Goal: Task Accomplishment & Management: Use online tool/utility

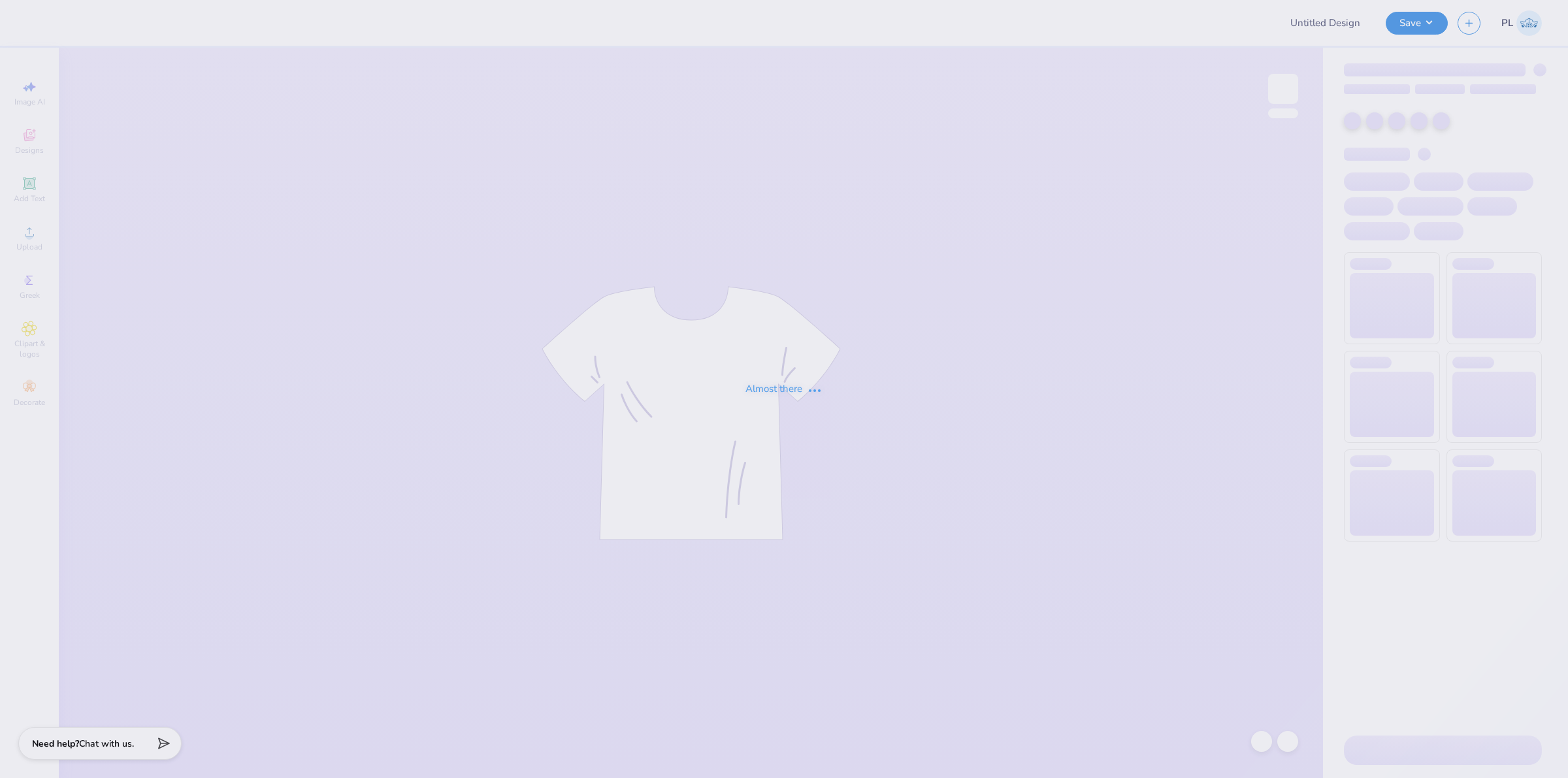
type input "DG DeeJean"
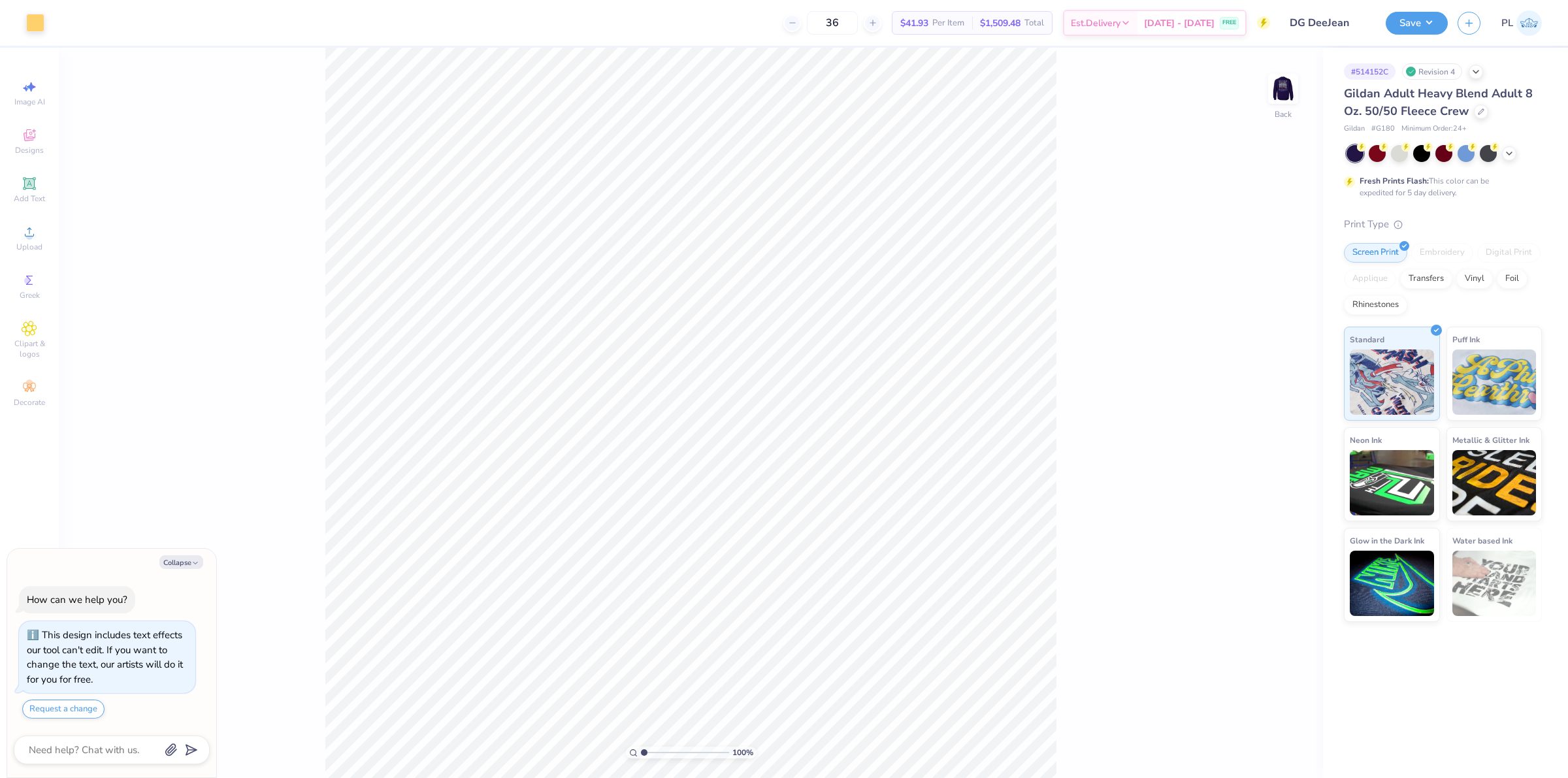
click at [1517, 151] on div at bounding box center [1444, 153] width 195 height 17
click at [1512, 151] on icon at bounding box center [1508, 151] width 10 height 10
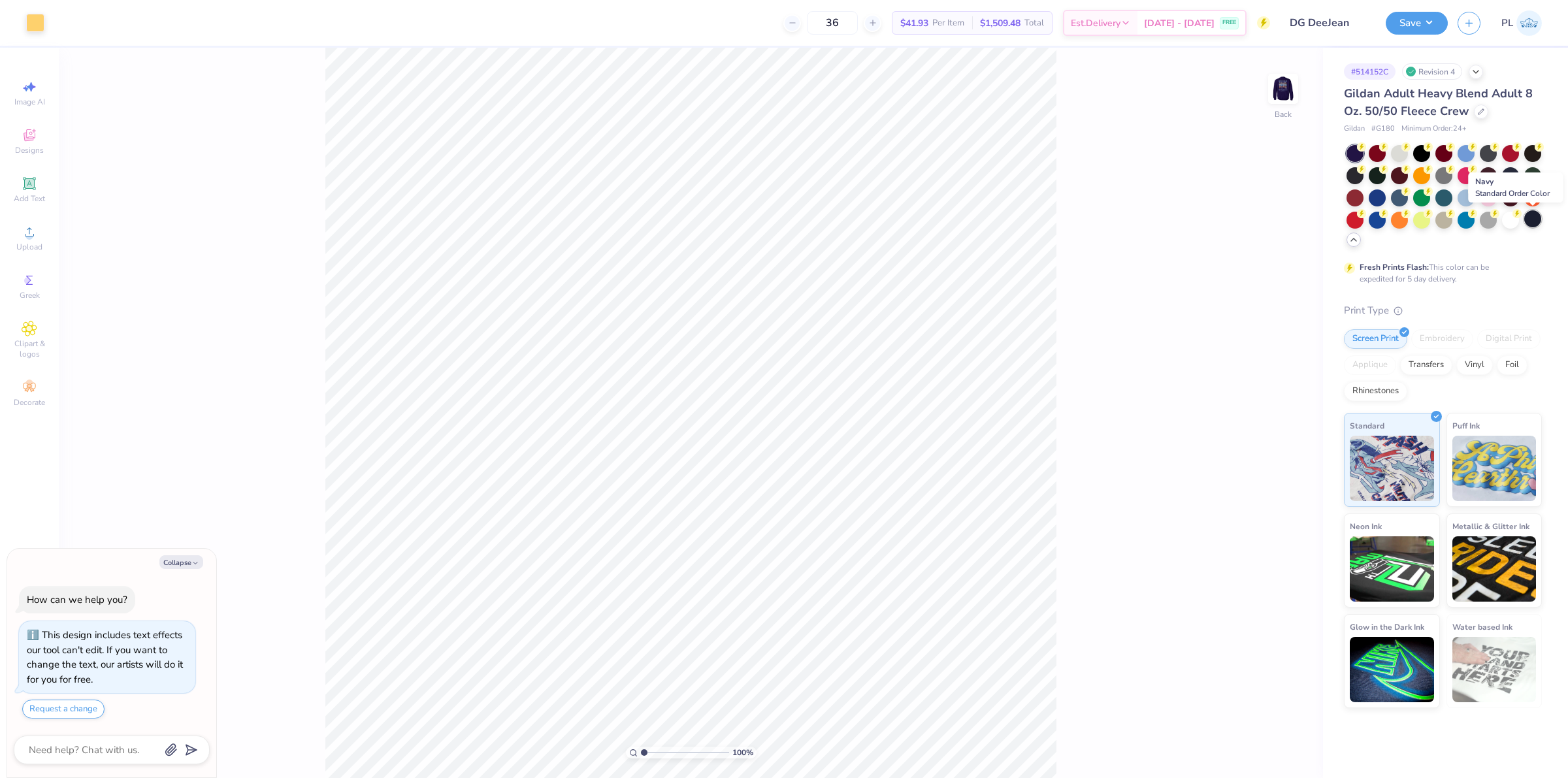
click at [1535, 220] on div at bounding box center [1533, 219] width 17 height 17
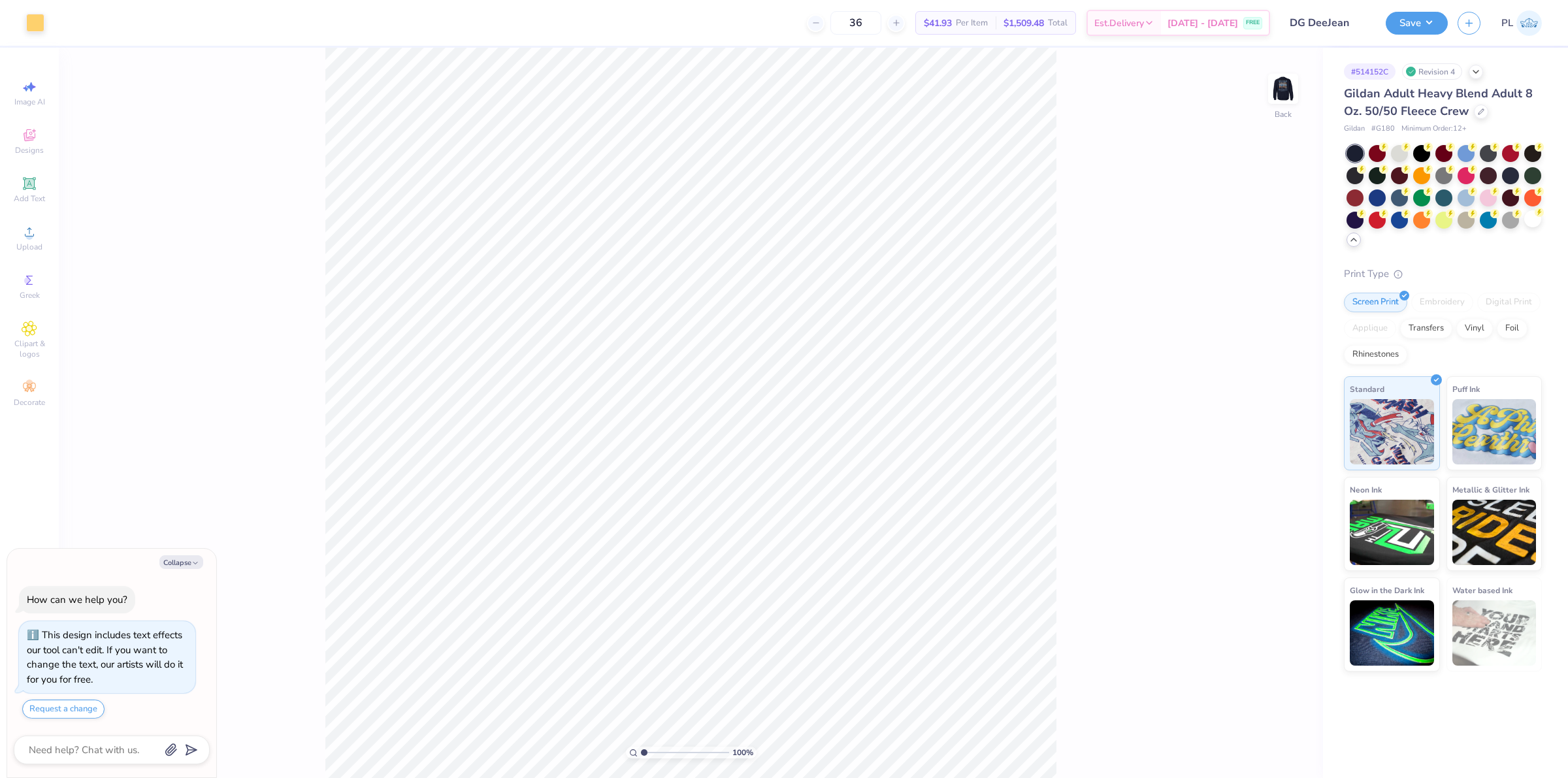
type textarea "x"
drag, startPoint x: 1286, startPoint y: 362, endPoint x: 1253, endPoint y: 360, distance: 33.1
click at [1253, 360] on input "3.44" at bounding box center [1274, 363] width 47 height 19
type input "3.5"
type textarea "x"
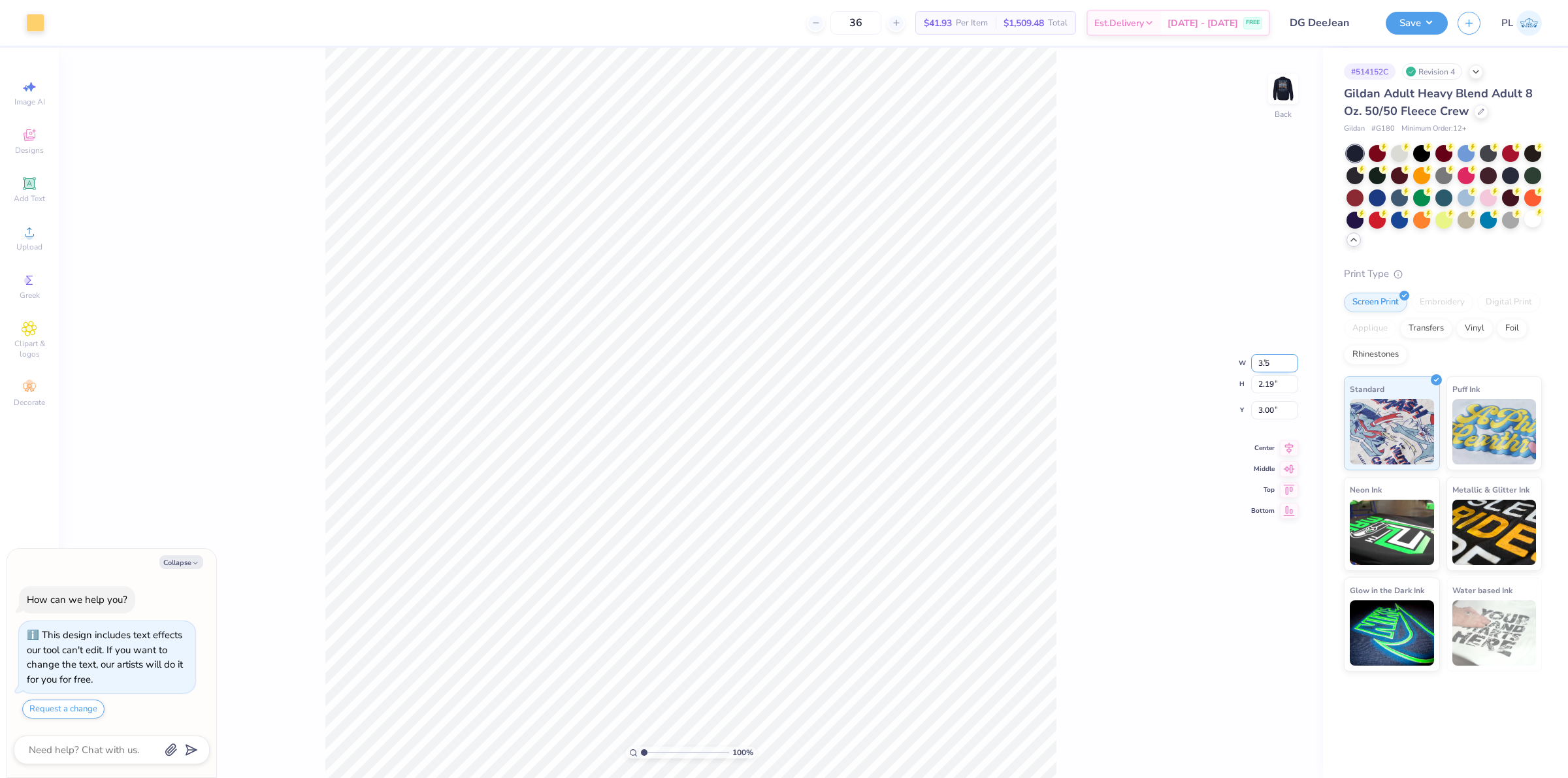
type input "3.50"
type input "2.23"
drag, startPoint x: 1250, startPoint y: 402, endPoint x: 1280, endPoint y: 392, distance: 31.6
click at [1280, 392] on input "2.98" at bounding box center [1274, 400] width 47 height 19
type input "3"
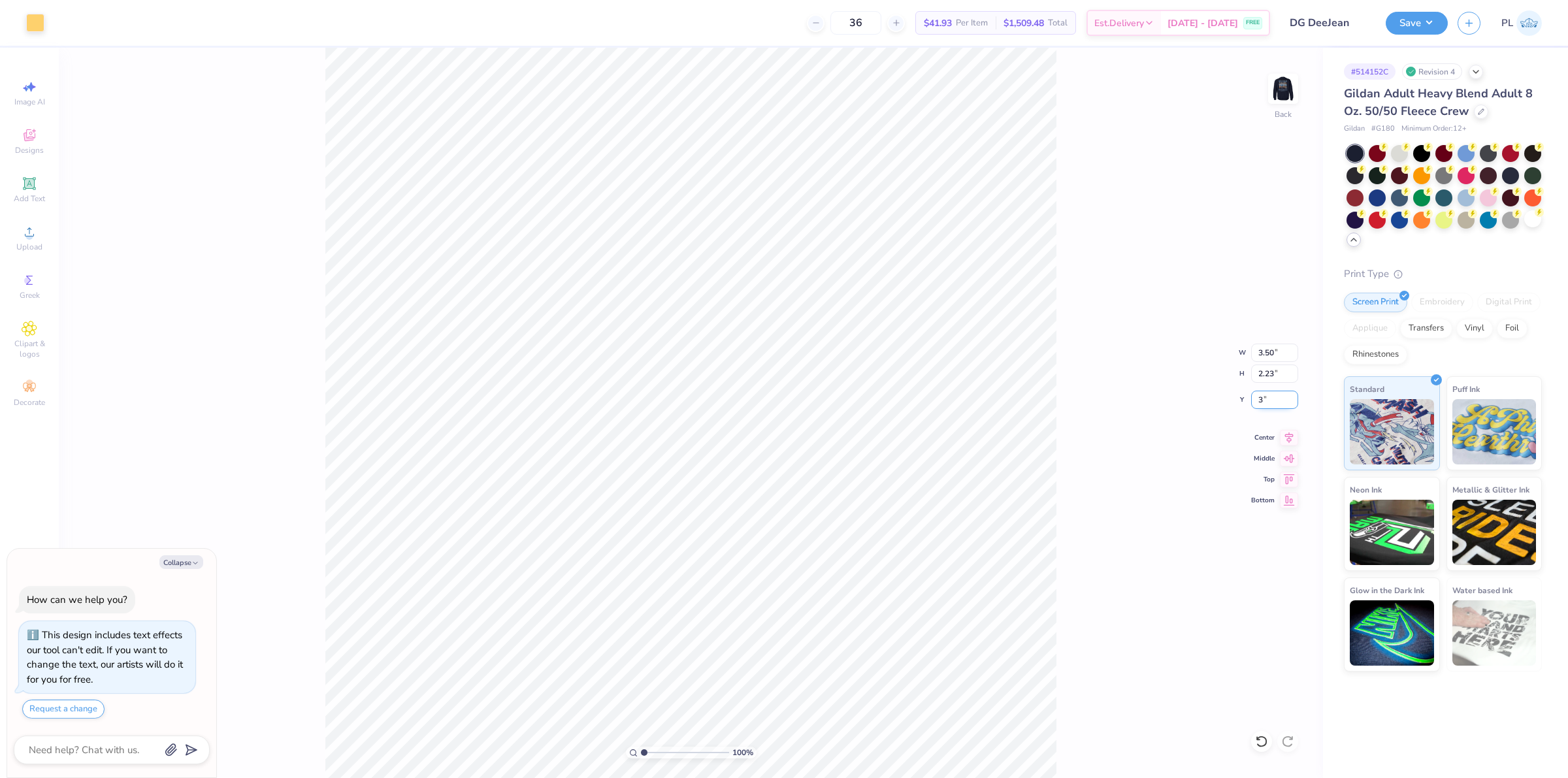
type textarea "x"
type input "3.00"
click at [1273, 94] on img at bounding box center [1283, 89] width 52 height 52
click at [23, 232] on icon at bounding box center [29, 232] width 16 height 16
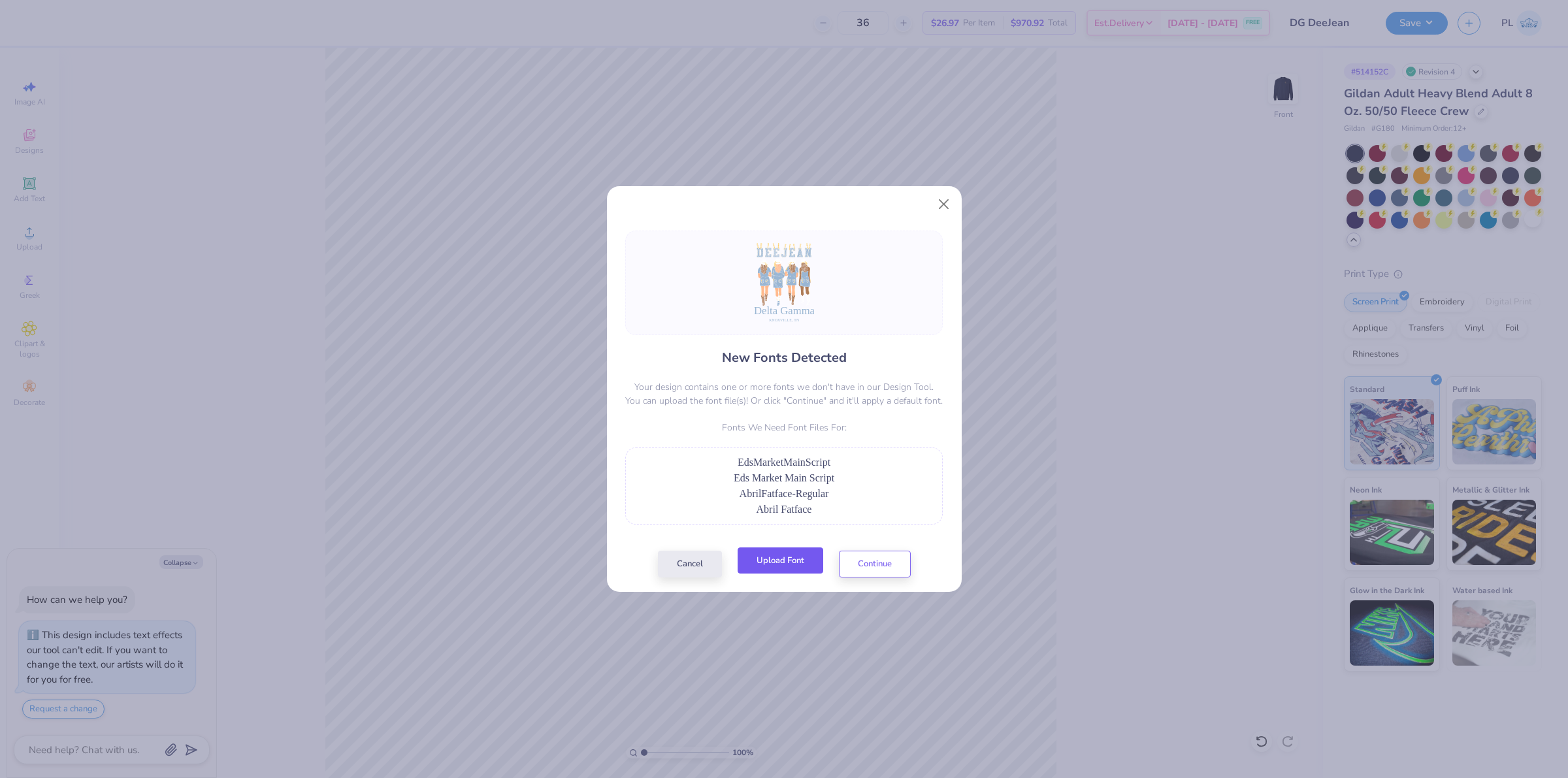
click at [795, 566] on button "Upload Font" at bounding box center [781, 560] width 86 height 27
click at [797, 569] on button "Upload Font" at bounding box center [781, 560] width 86 height 27
click at [696, 563] on button "Cancel" at bounding box center [689, 560] width 64 height 27
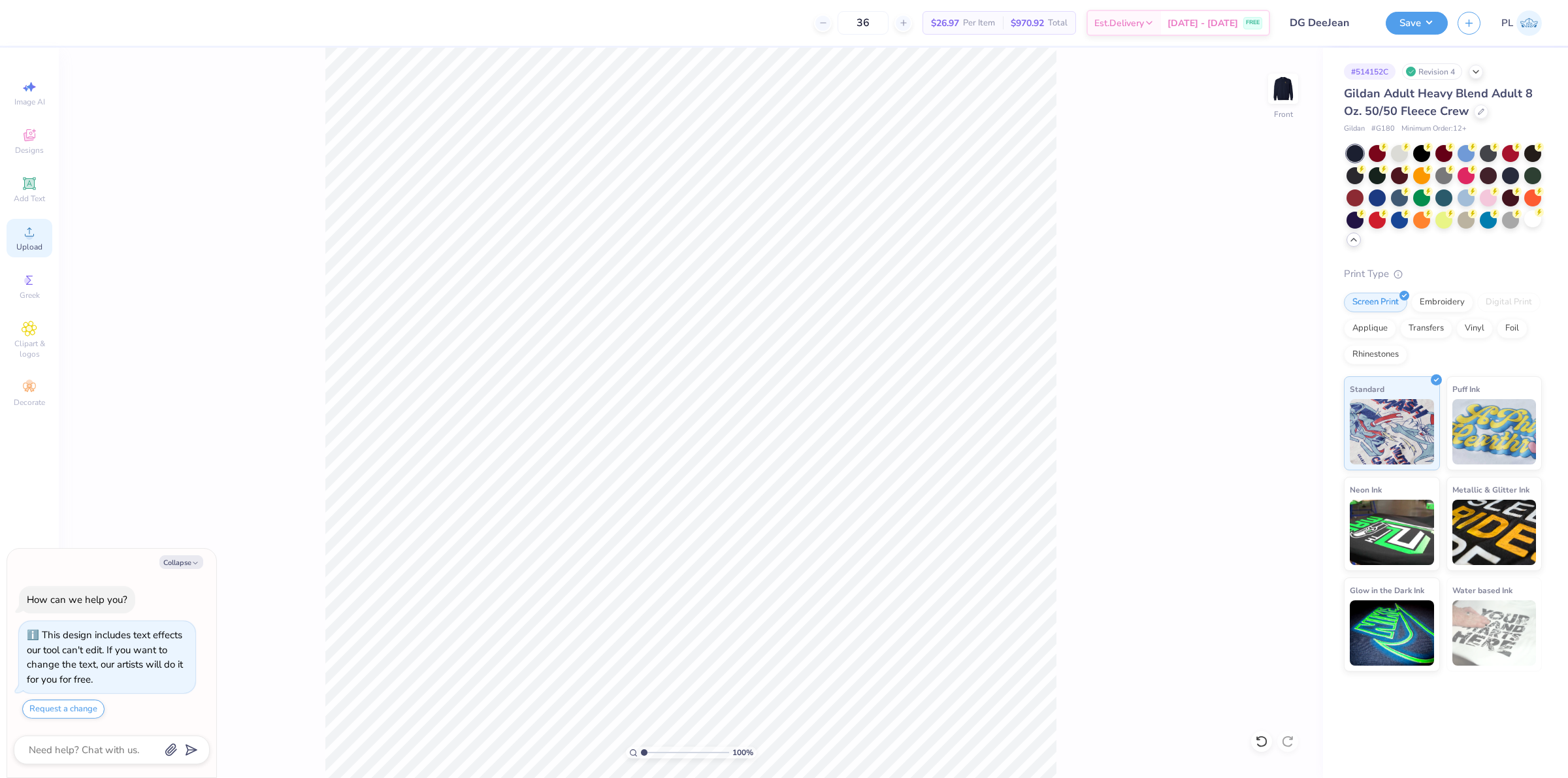
click at [14, 240] on div "Upload" at bounding box center [29, 237] width 46 height 38
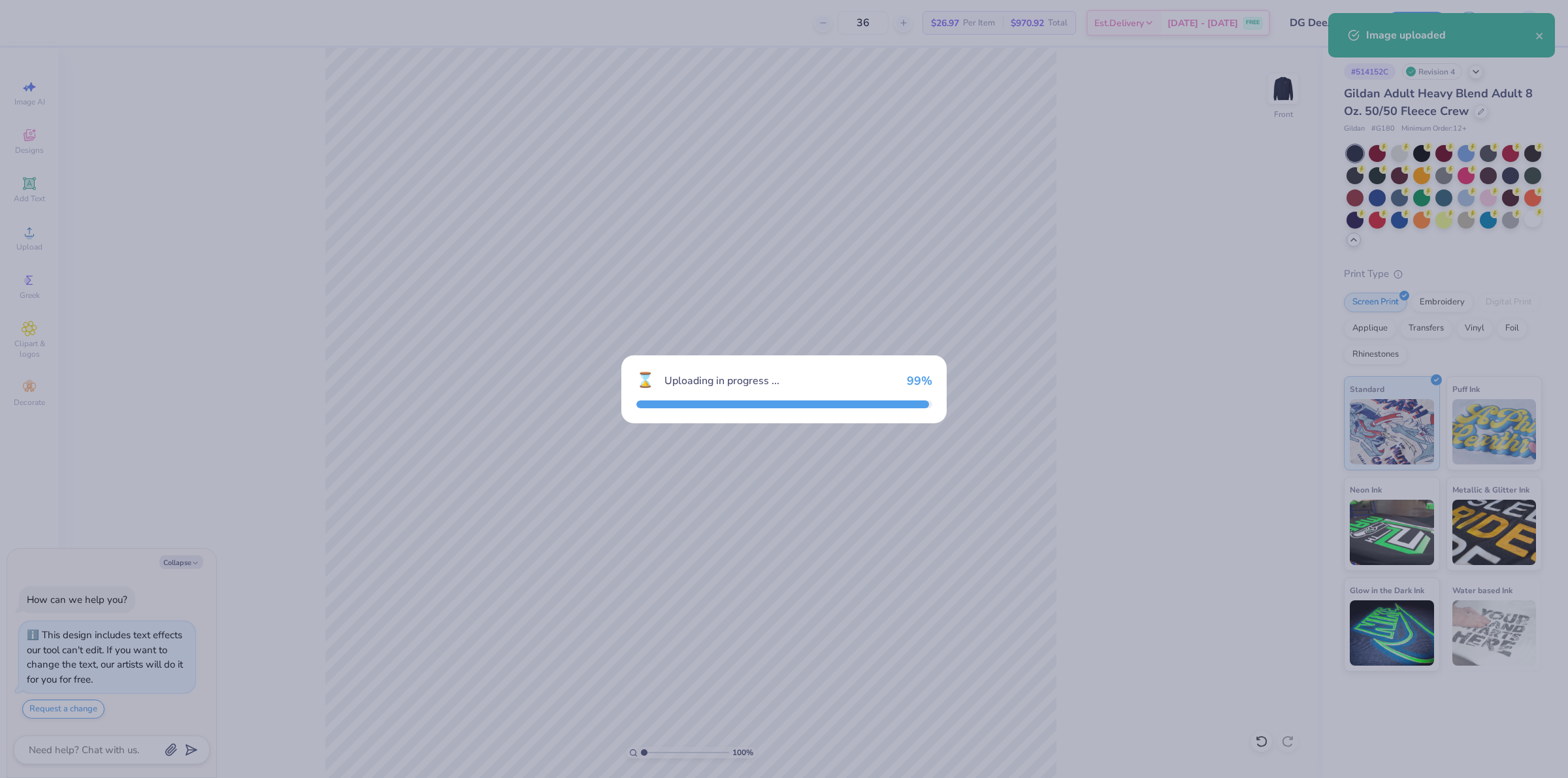
type textarea "x"
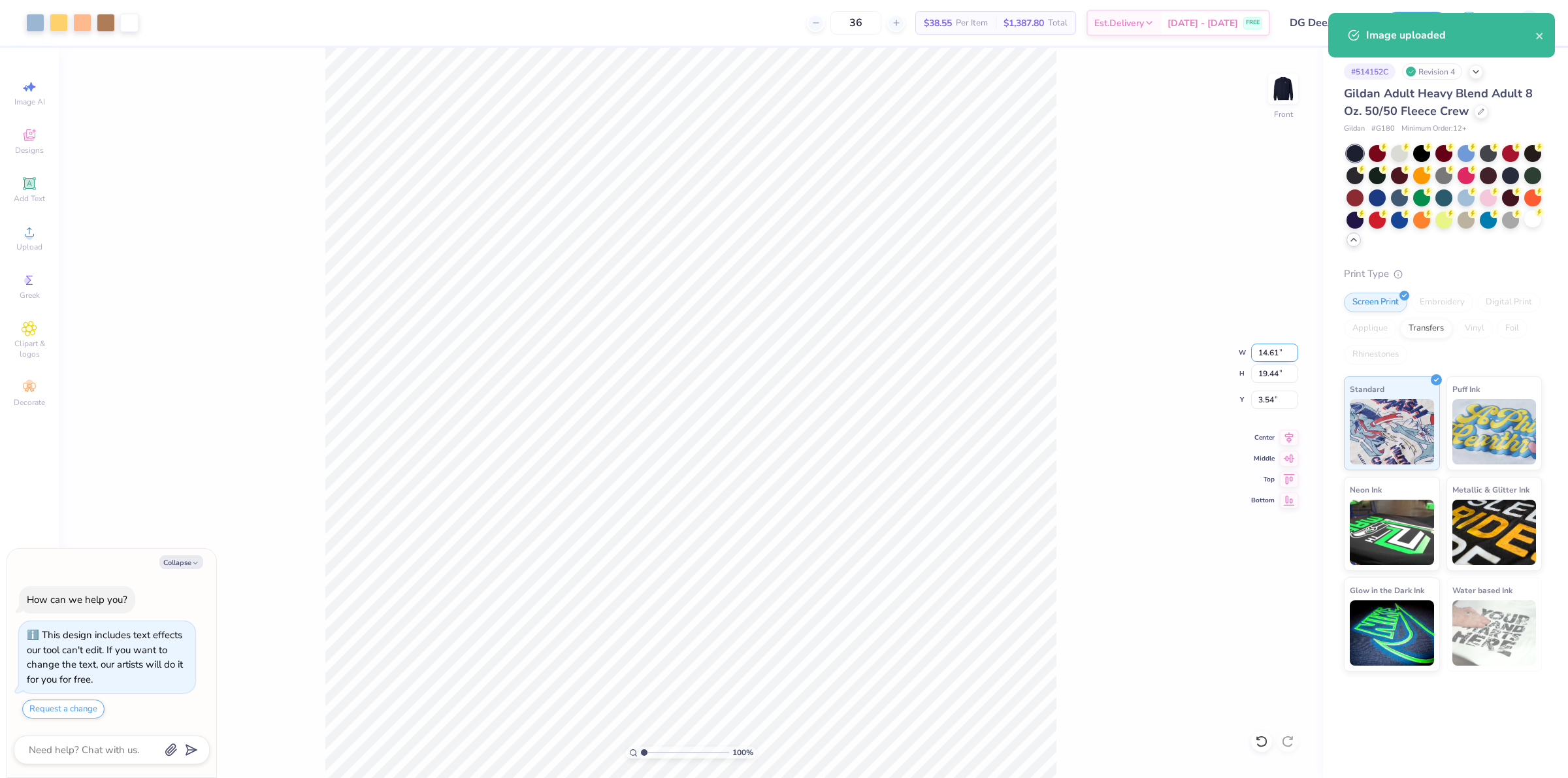
drag, startPoint x: 1257, startPoint y: 353, endPoint x: 1281, endPoint y: 350, distance: 24.2
click at [1281, 350] on input "14.61" at bounding box center [1274, 353] width 47 height 19
type input "12"
type textarea "x"
type input "12.00"
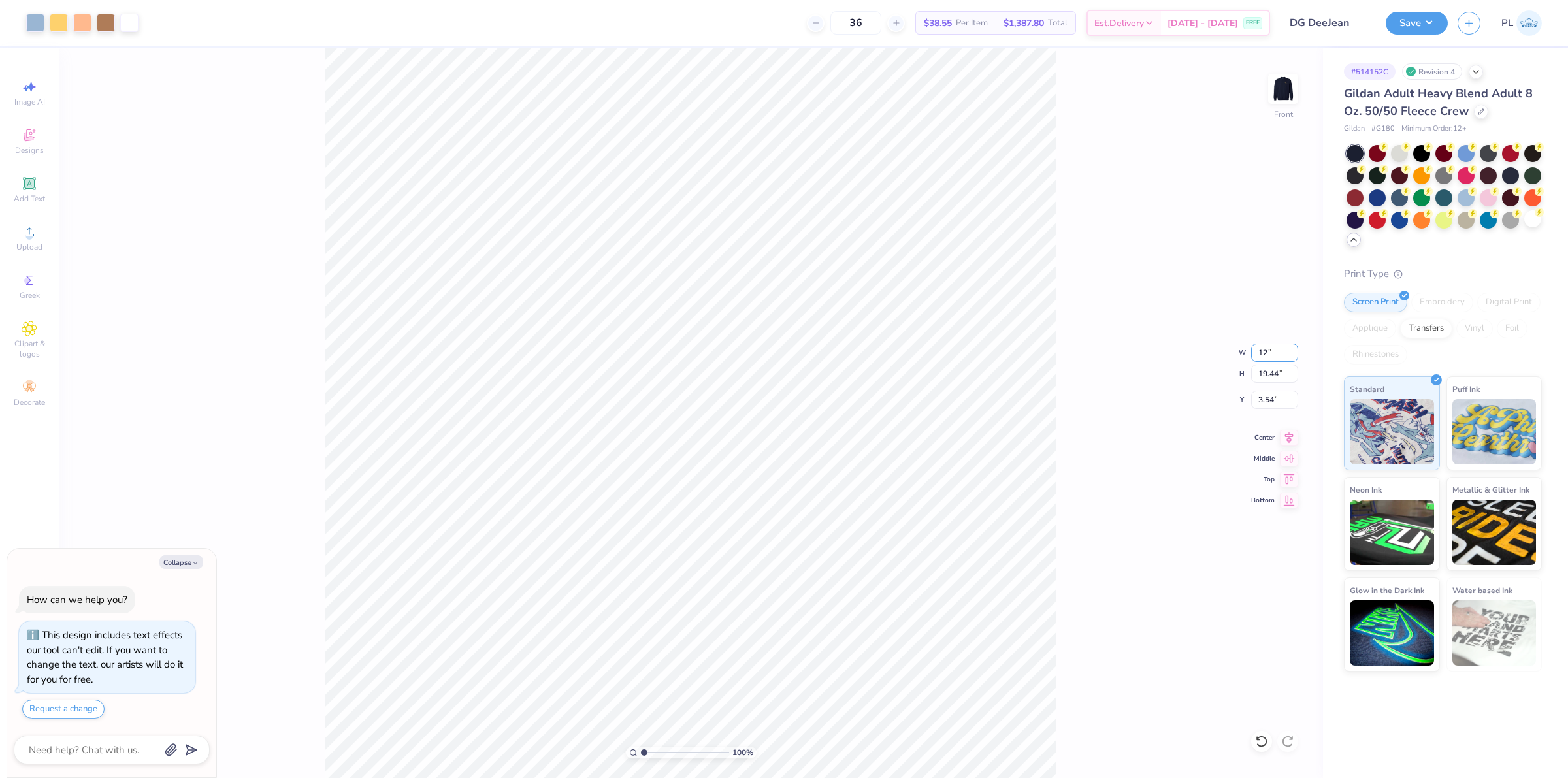
type input "15.97"
type input "5.28"
drag, startPoint x: 1255, startPoint y: 370, endPoint x: 1284, endPoint y: 373, distance: 29.2
click at [1284, 373] on input "15.97" at bounding box center [1274, 374] width 47 height 19
type input "15"
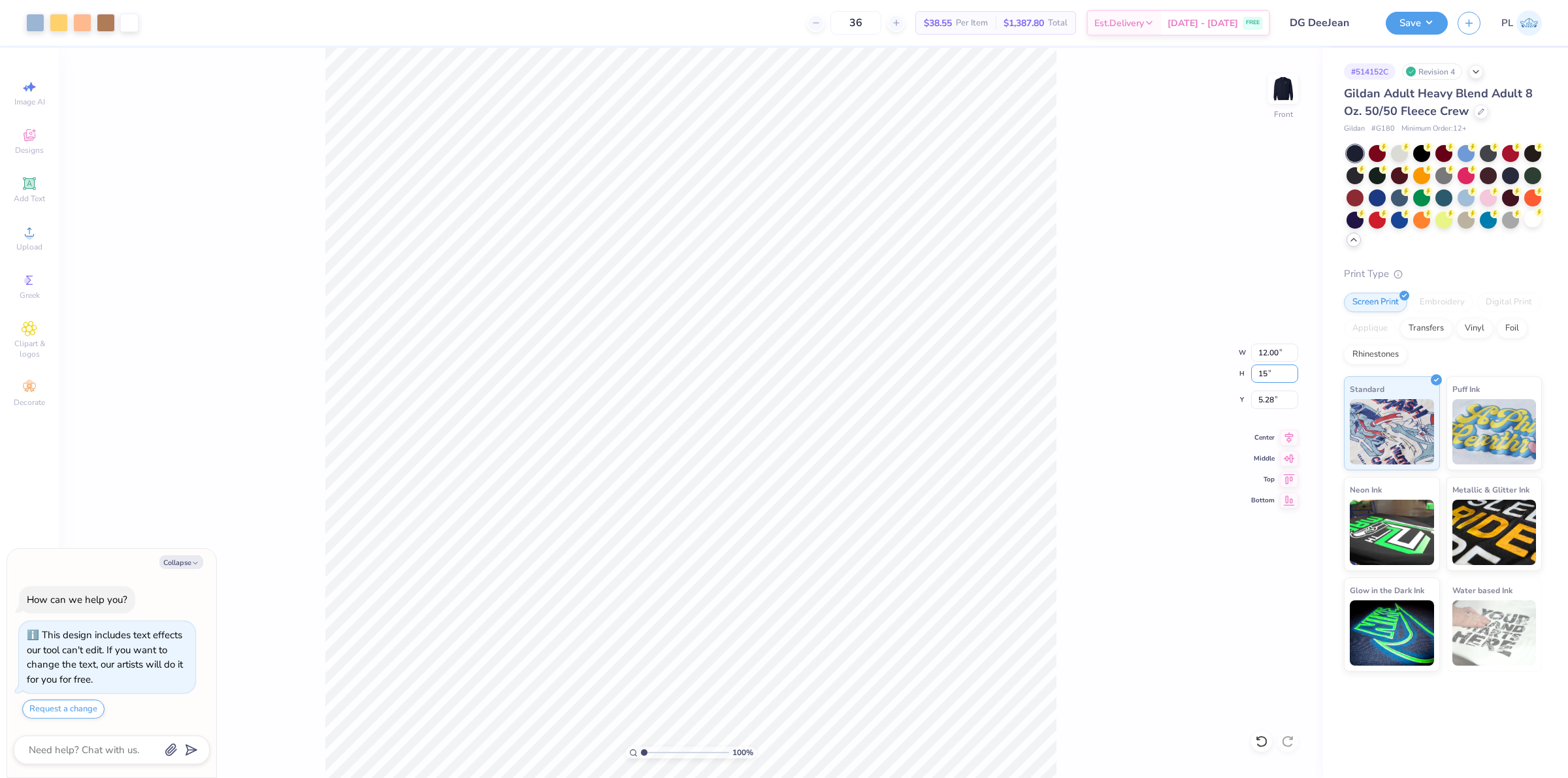
type textarea "x"
type input "11.27"
type input "15.00"
type input "5.76"
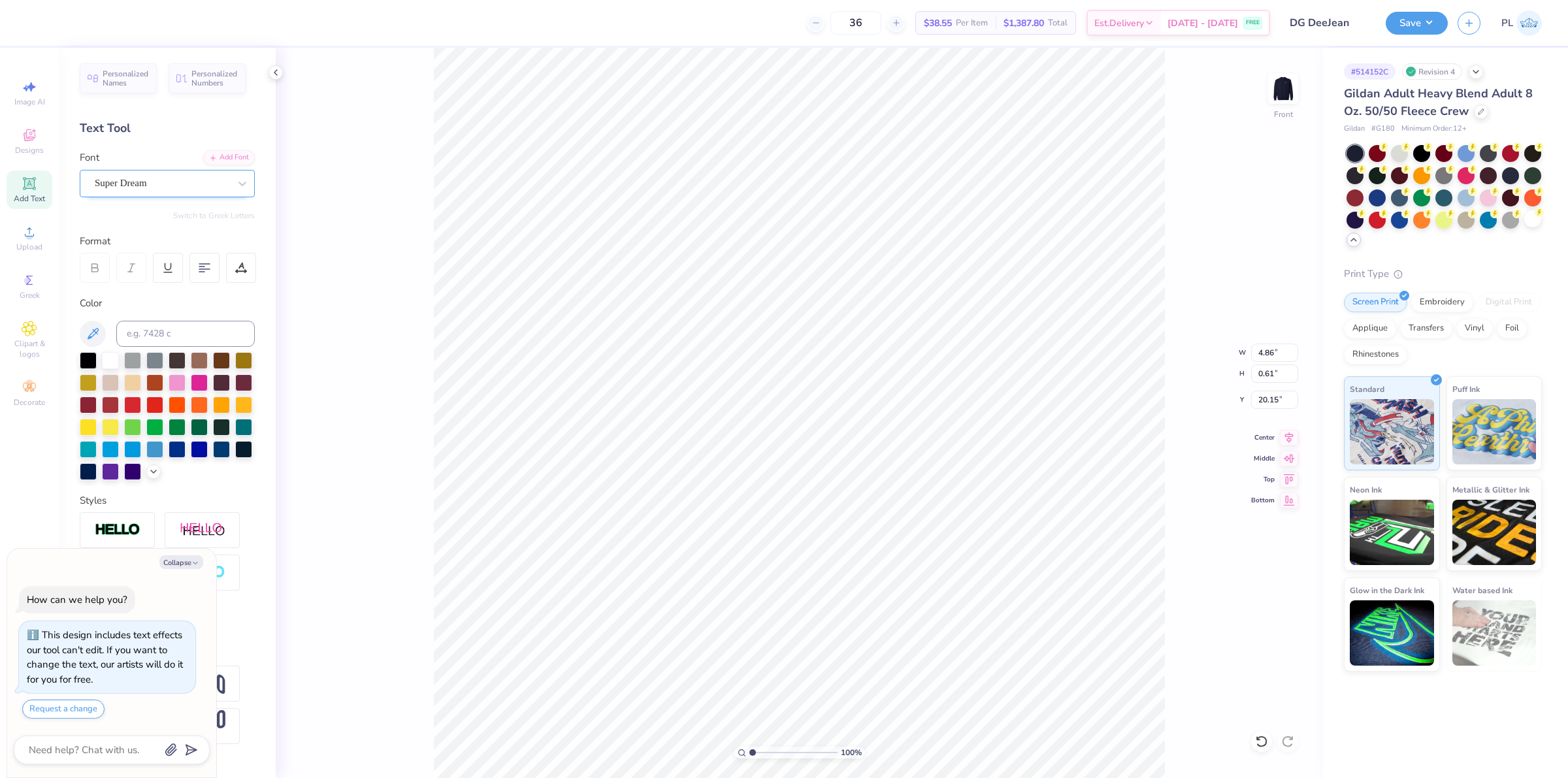
click at [132, 197] on div "Super Dream" at bounding box center [166, 183] width 175 height 27
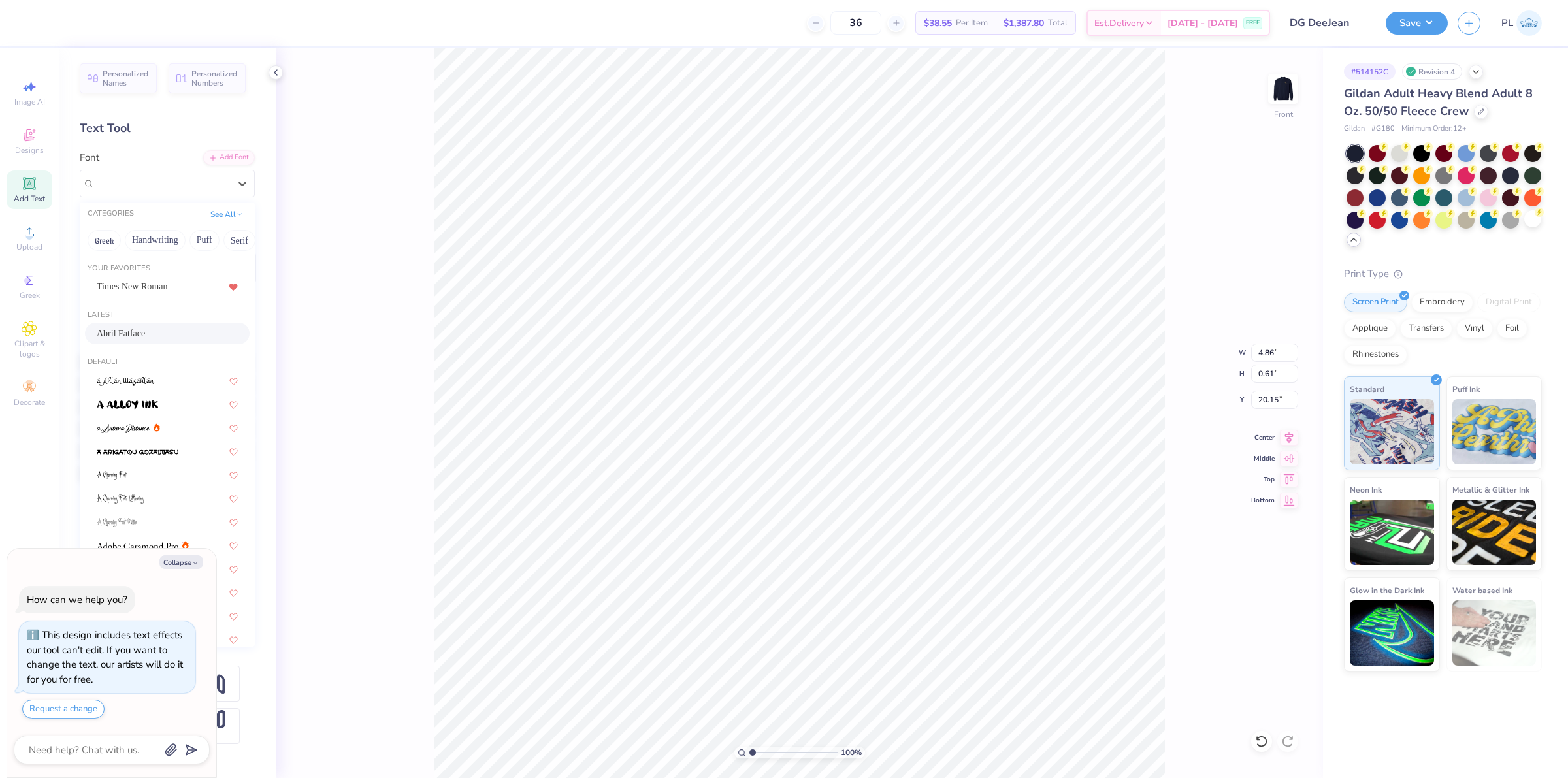
click at [155, 333] on div "Abril Fatface" at bounding box center [167, 333] width 141 height 14
type textarea "x"
type input "5.23"
type input "0.62"
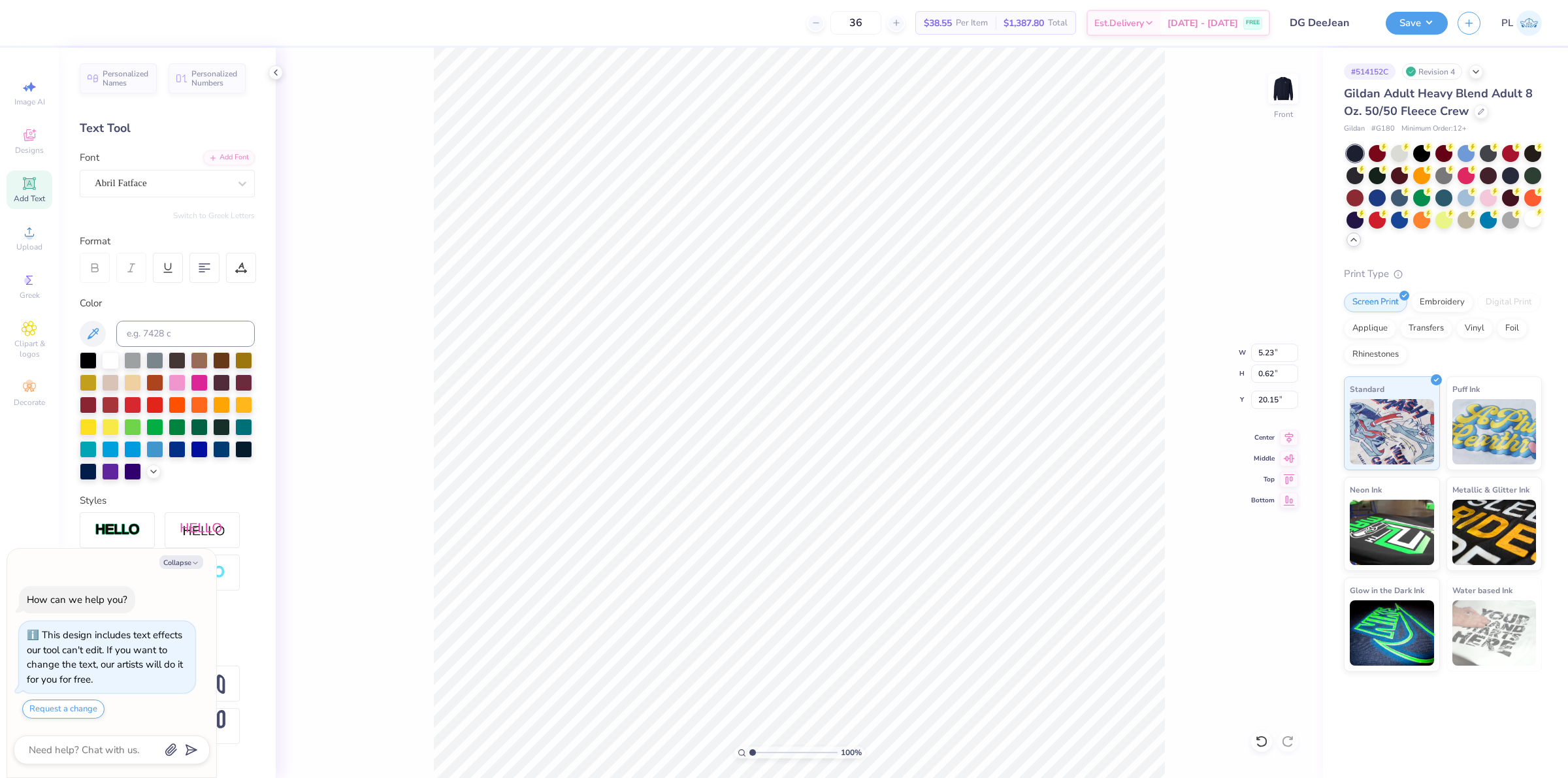
type textarea "x"
type input "11.27"
type input "2.25"
type input "17.65"
type textarea "x"
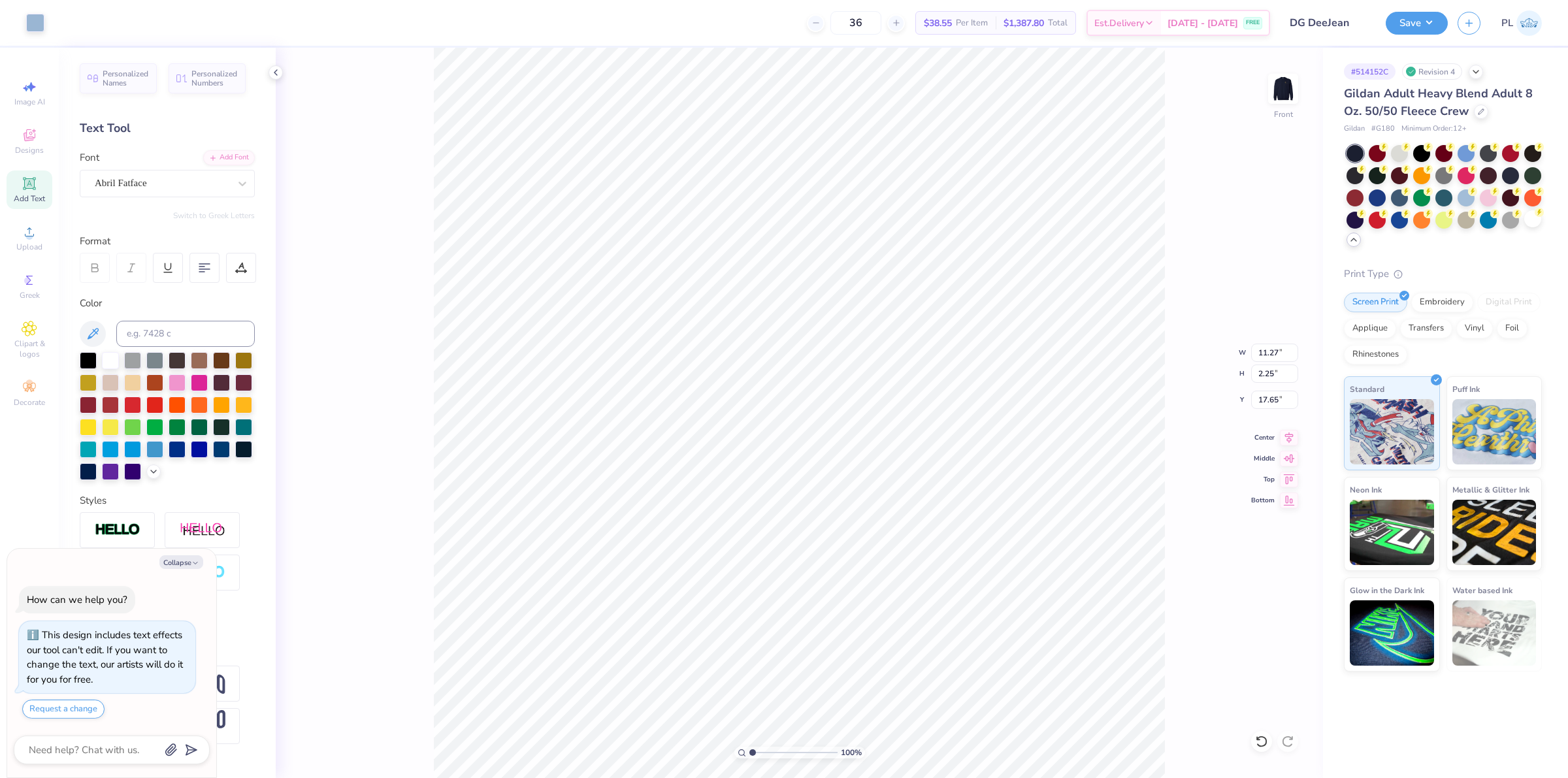
type input "10.31"
type input "11.88"
type input "5.76"
type textarea "x"
click at [246, 270] on icon at bounding box center [241, 267] width 12 height 12
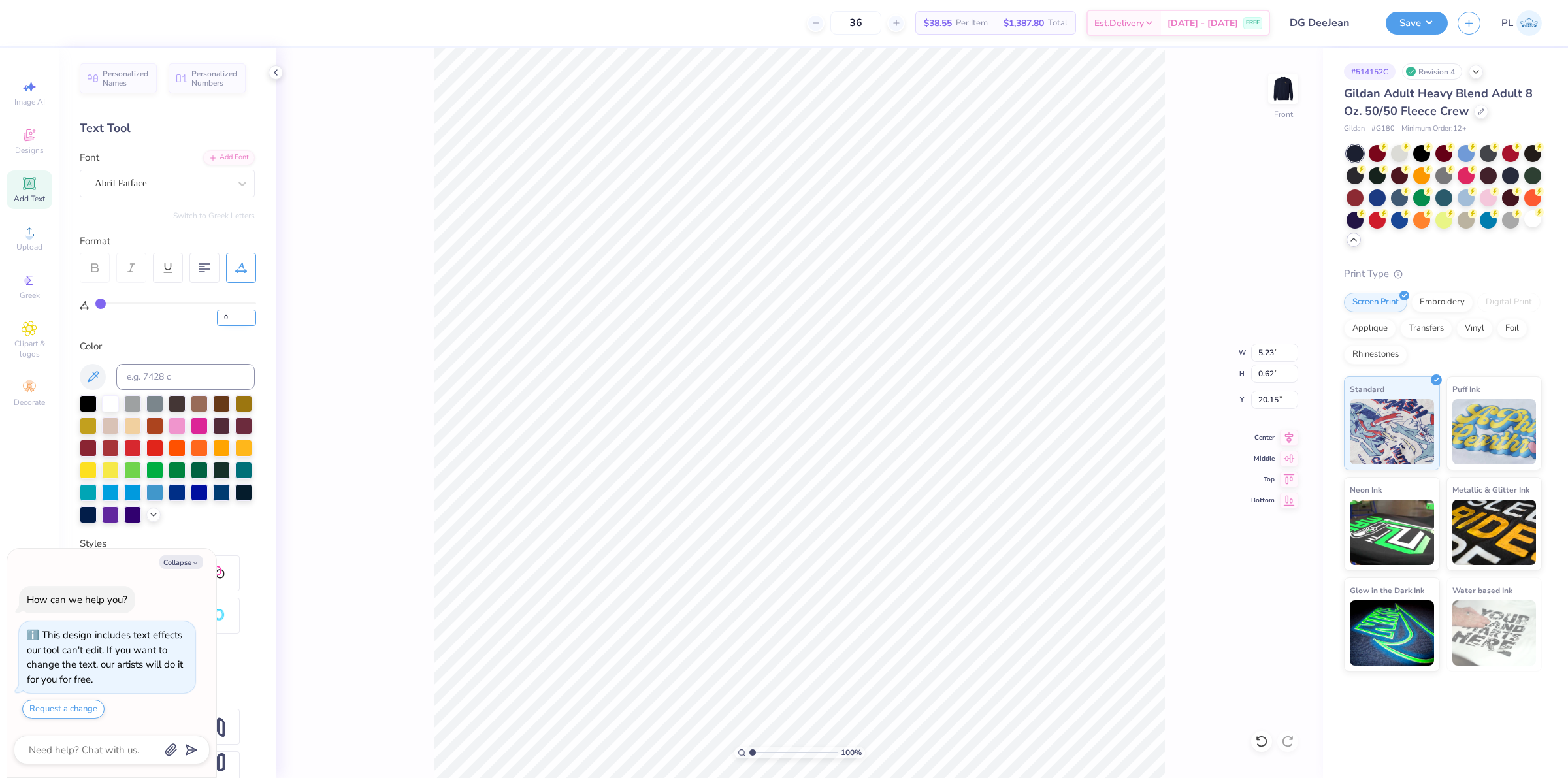
click at [233, 314] on input "0" at bounding box center [236, 318] width 39 height 16
type input "2"
type textarea "x"
type input "5.40"
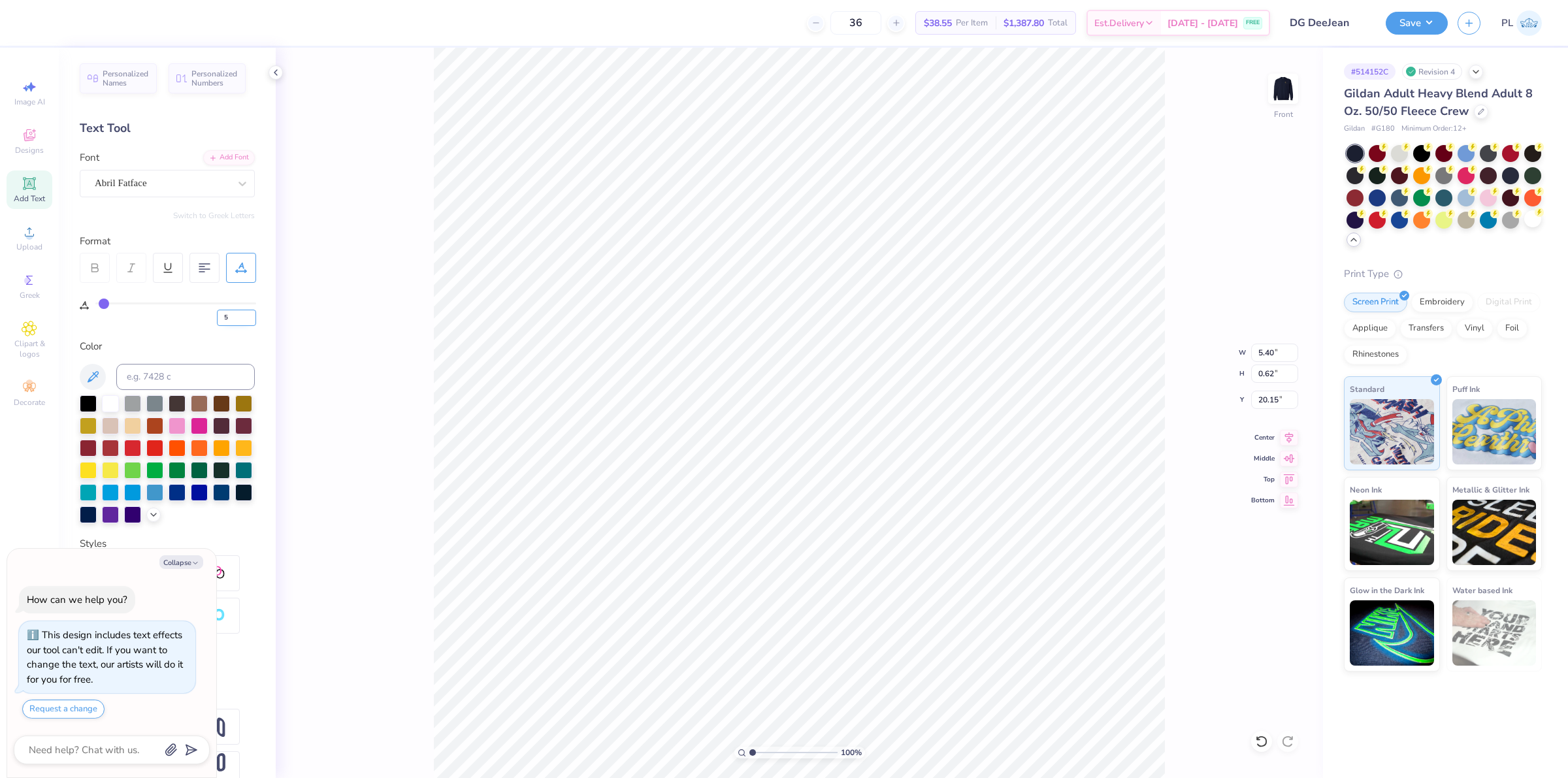
type input "5"
type textarea "x"
type input "5.66"
type textarea "x"
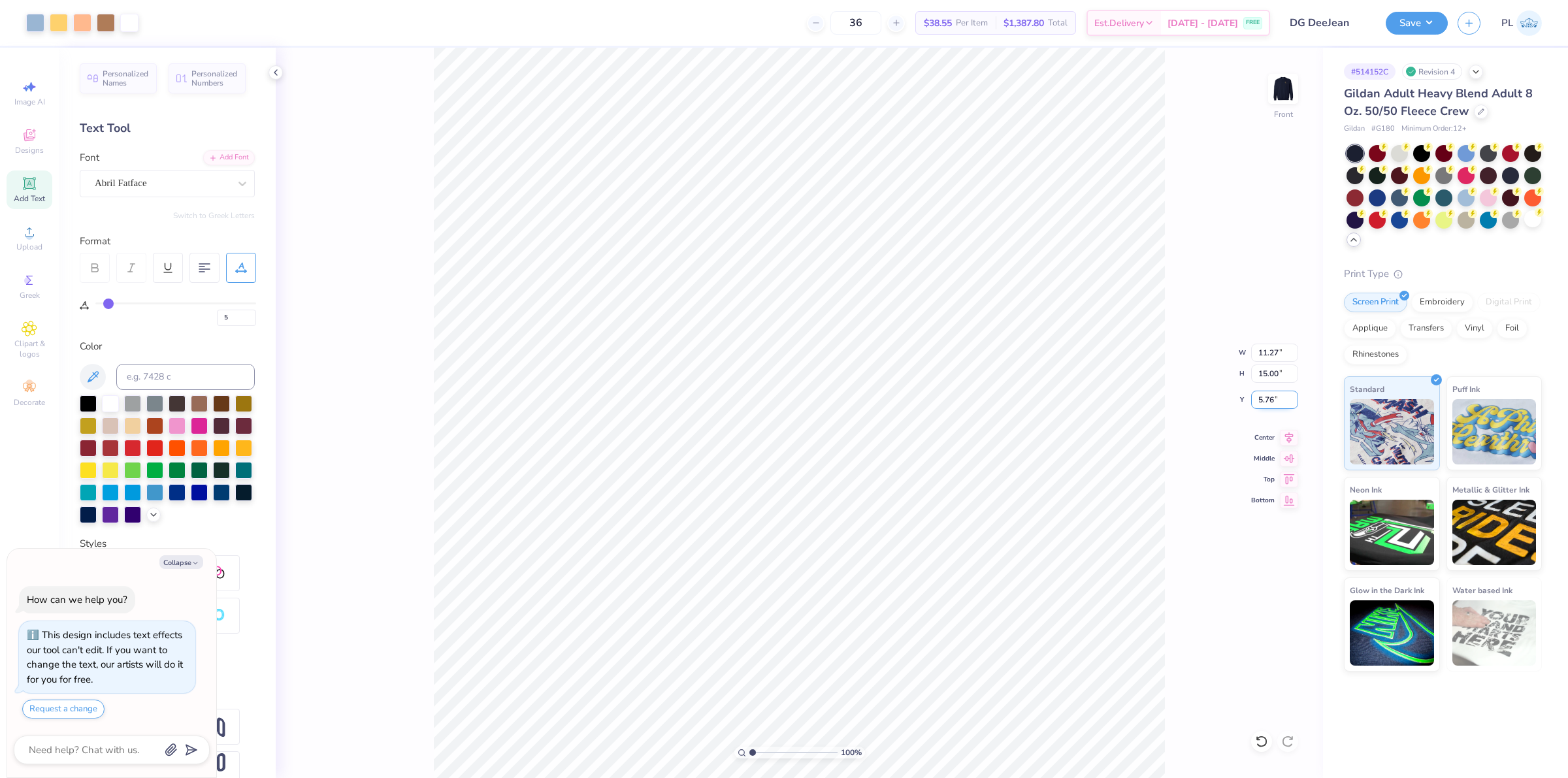
drag, startPoint x: 1255, startPoint y: 400, endPoint x: 1278, endPoint y: 399, distance: 23.0
click at [1278, 399] on input "5.76" at bounding box center [1274, 400] width 47 height 19
type input "2.5"
type textarea "x"
type input "2.50"
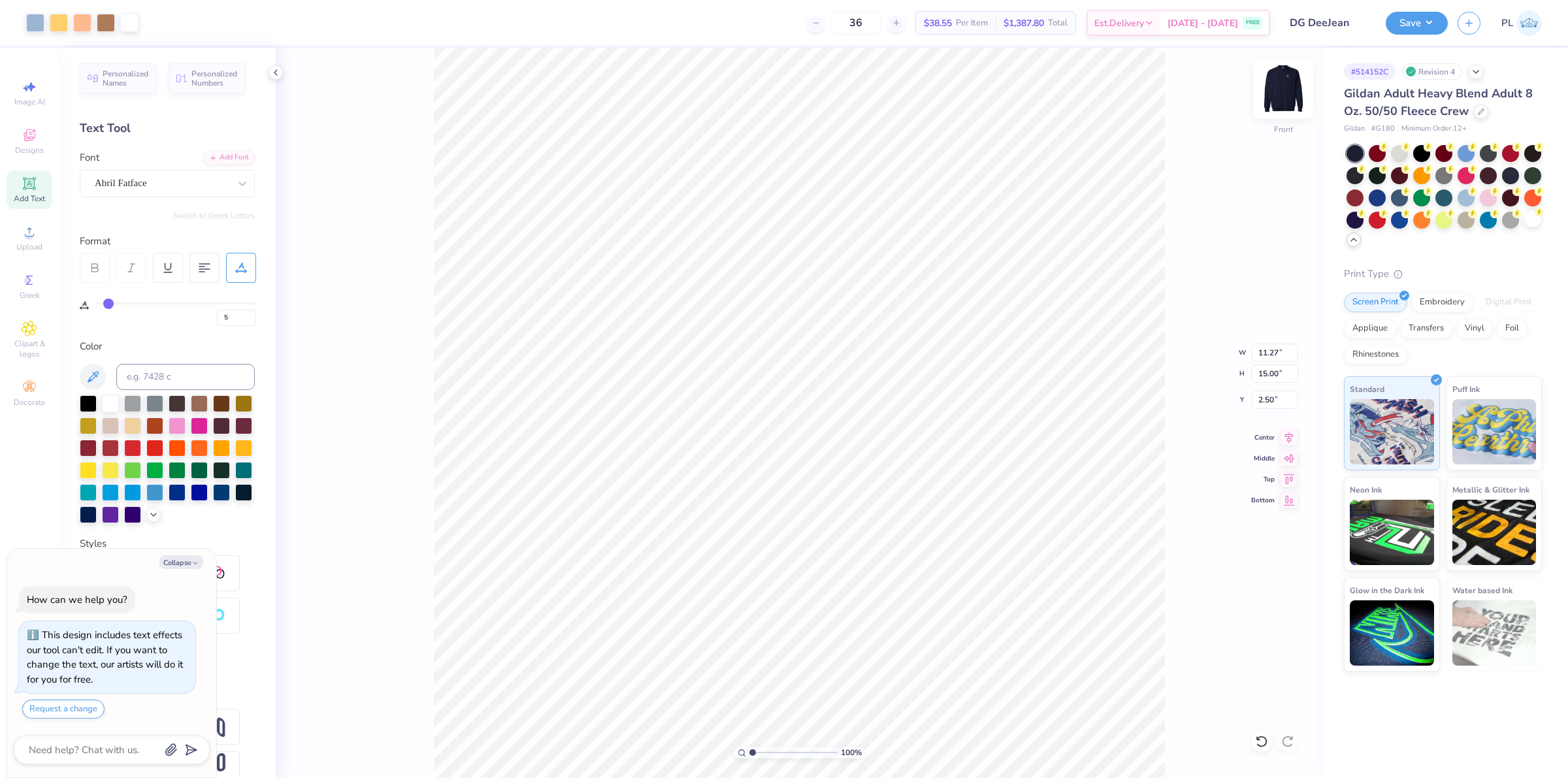
click at [1278, 102] on img at bounding box center [1283, 89] width 52 height 52
click at [1399, 26] on button "Save" at bounding box center [1417, 21] width 62 height 22
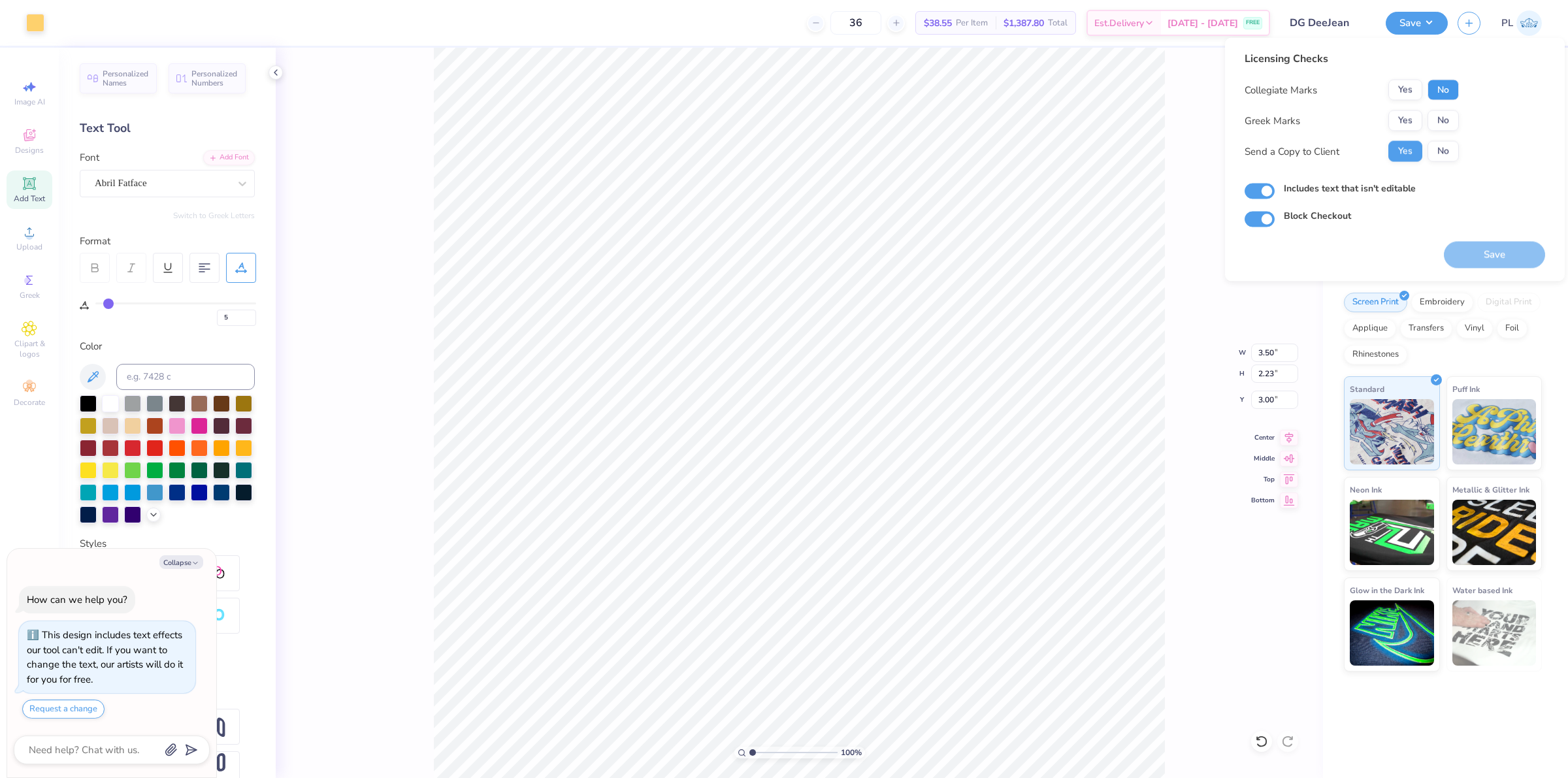
click at [1433, 92] on button "No" at bounding box center [1443, 90] width 32 height 21
click at [1411, 124] on button "Yes" at bounding box center [1405, 120] width 34 height 21
type textarea "x"
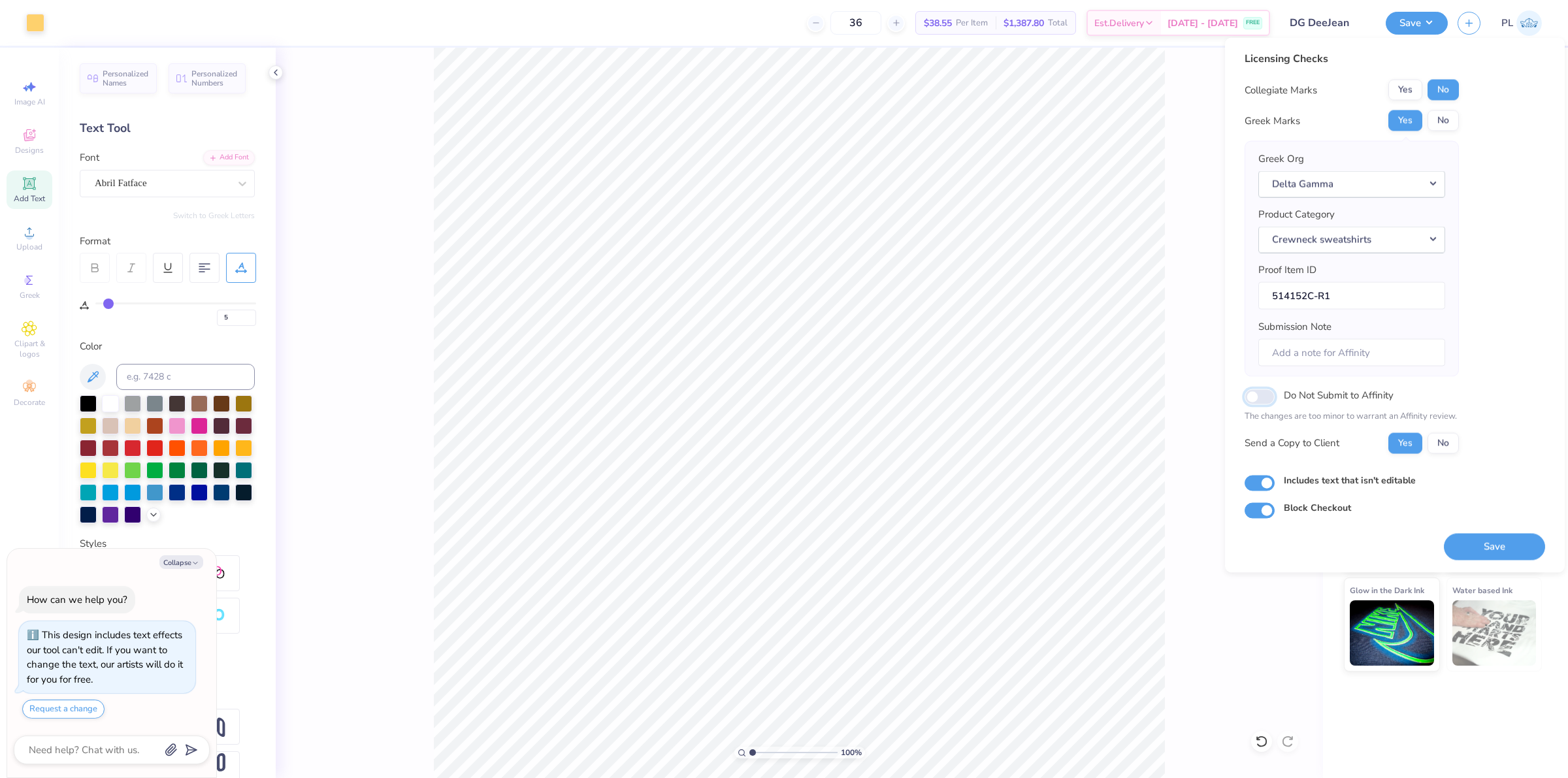
click at [1274, 401] on input "Do Not Submit to Affinity" at bounding box center [1259, 396] width 30 height 16
checkbox input "true"
type textarea "x"
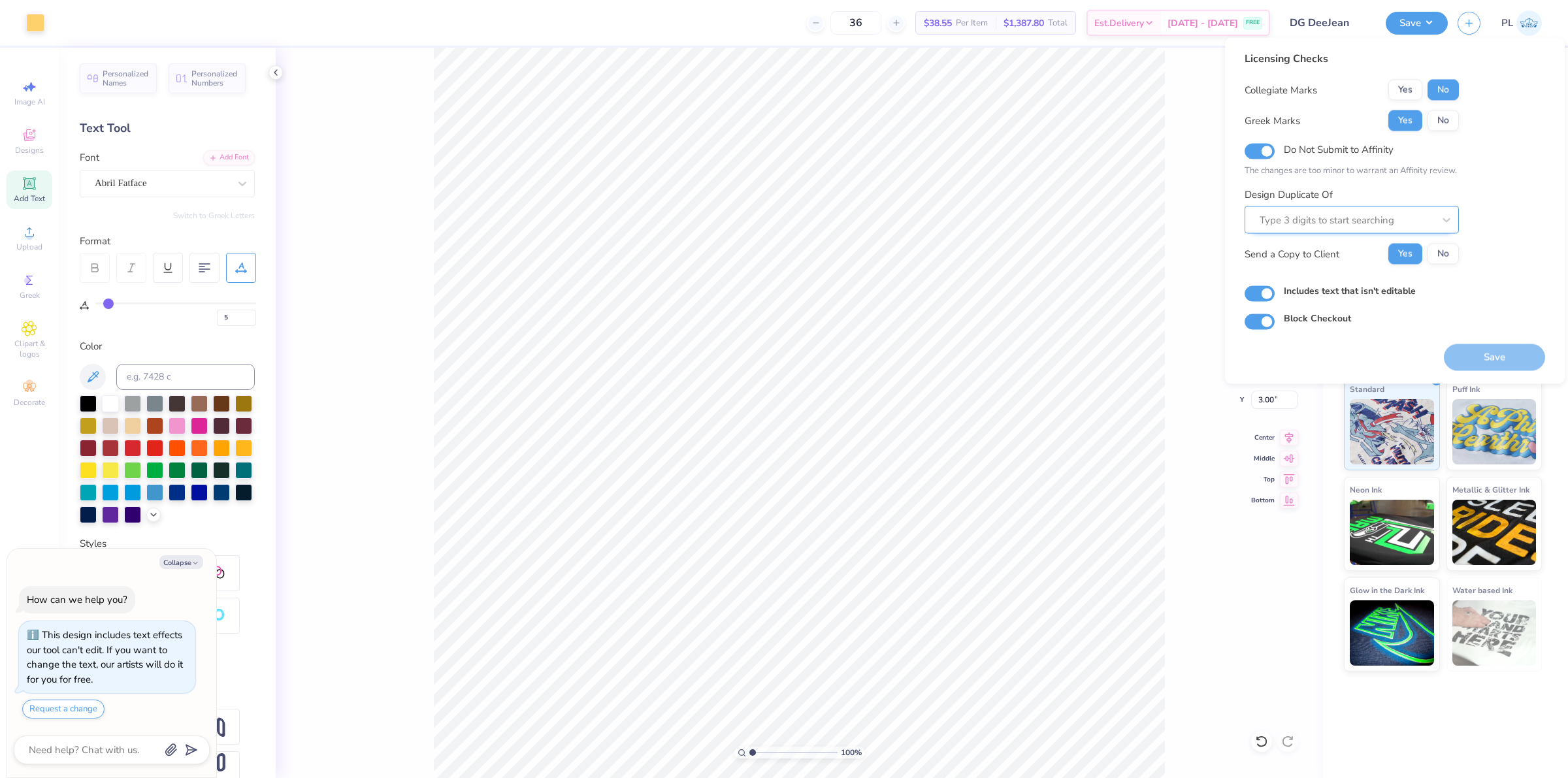
click at [1289, 222] on div at bounding box center [1347, 219] width 174 height 18
type input "514152"
click at [1250, 146] on input "Do Not Submit to Affinity" at bounding box center [1259, 150] width 30 height 16
checkbox input "false"
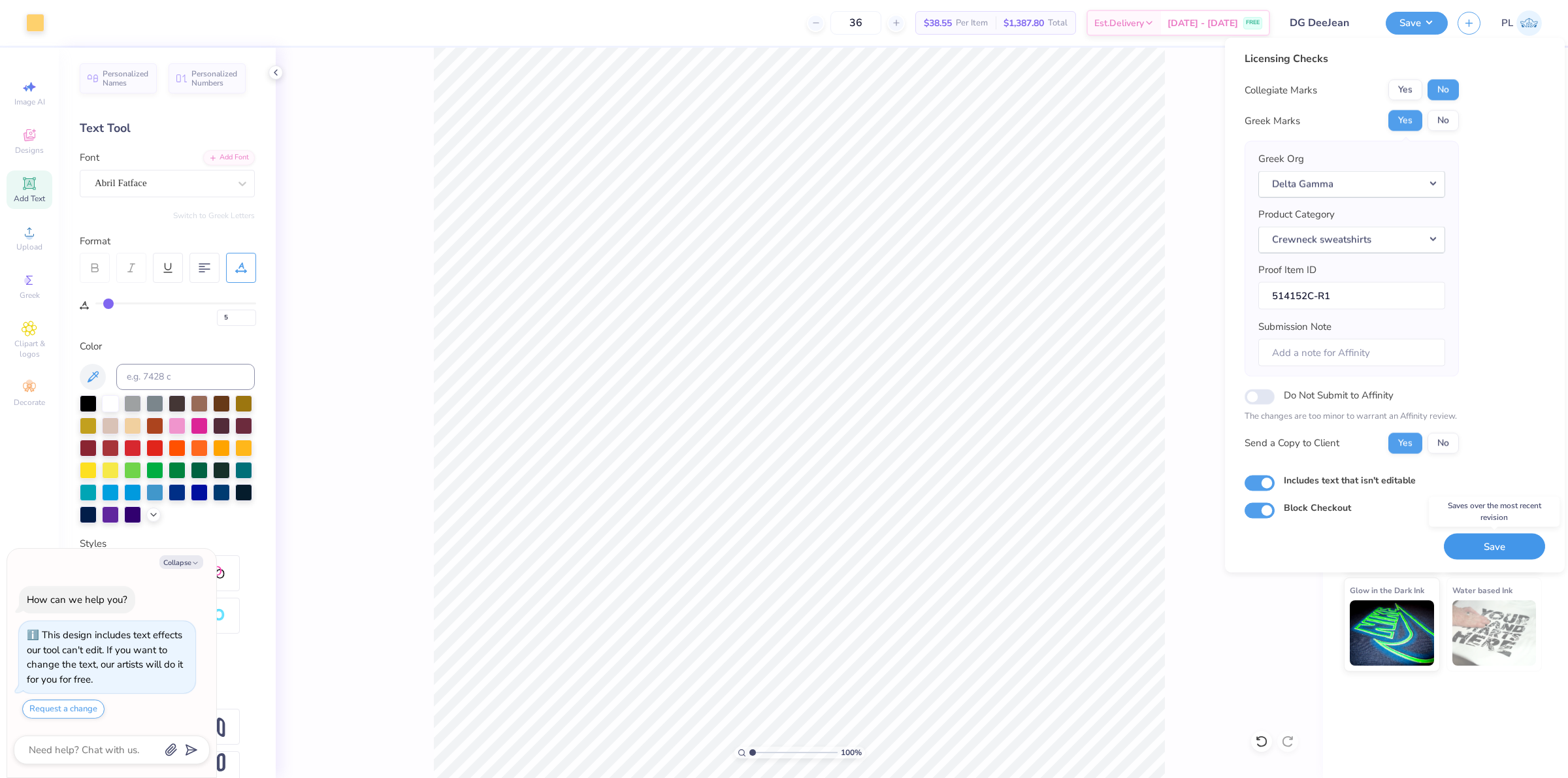
click at [1472, 556] on button "Save" at bounding box center [1494, 546] width 101 height 27
type textarea "x"
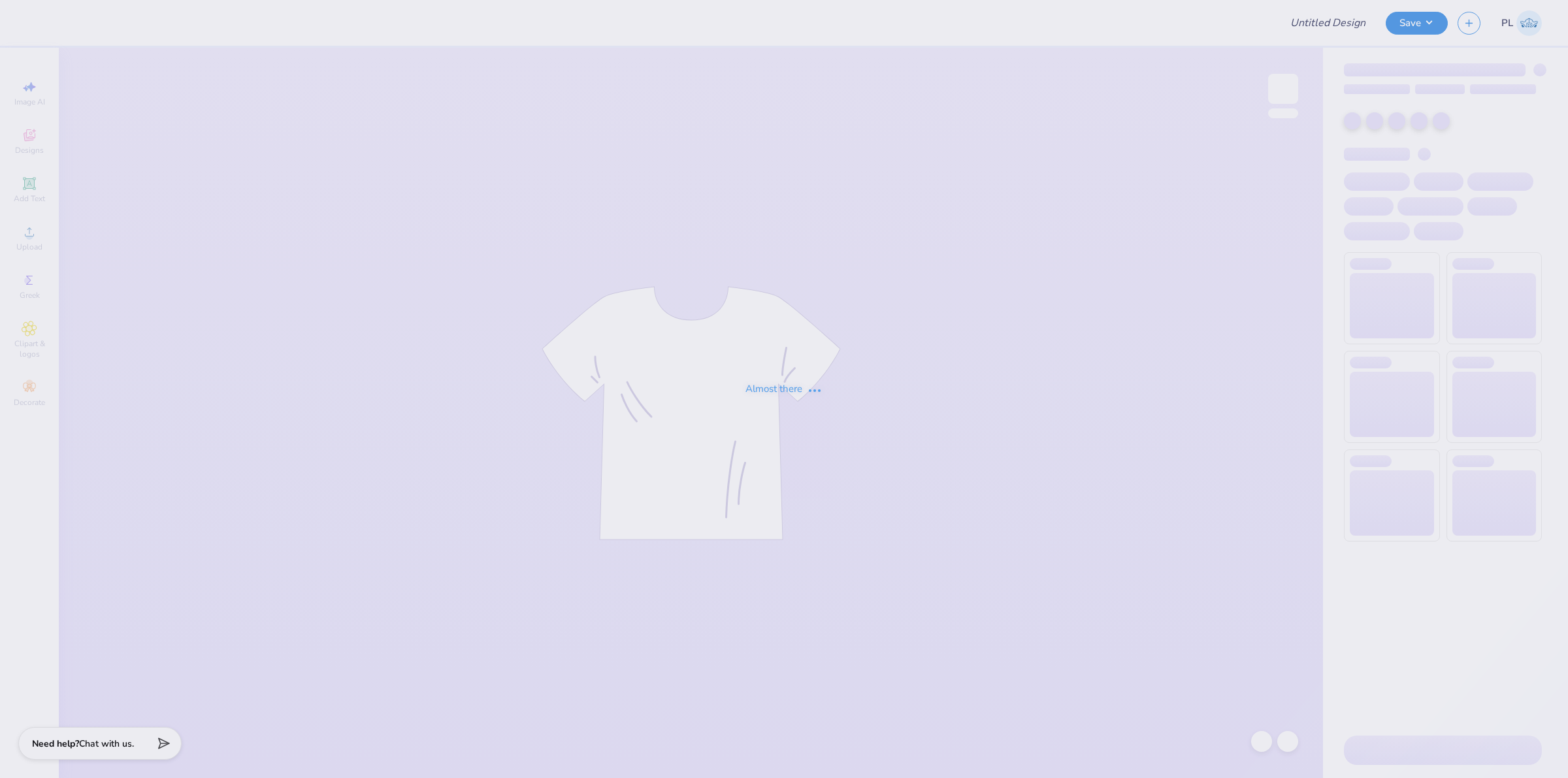
type input "DG DeeJean"
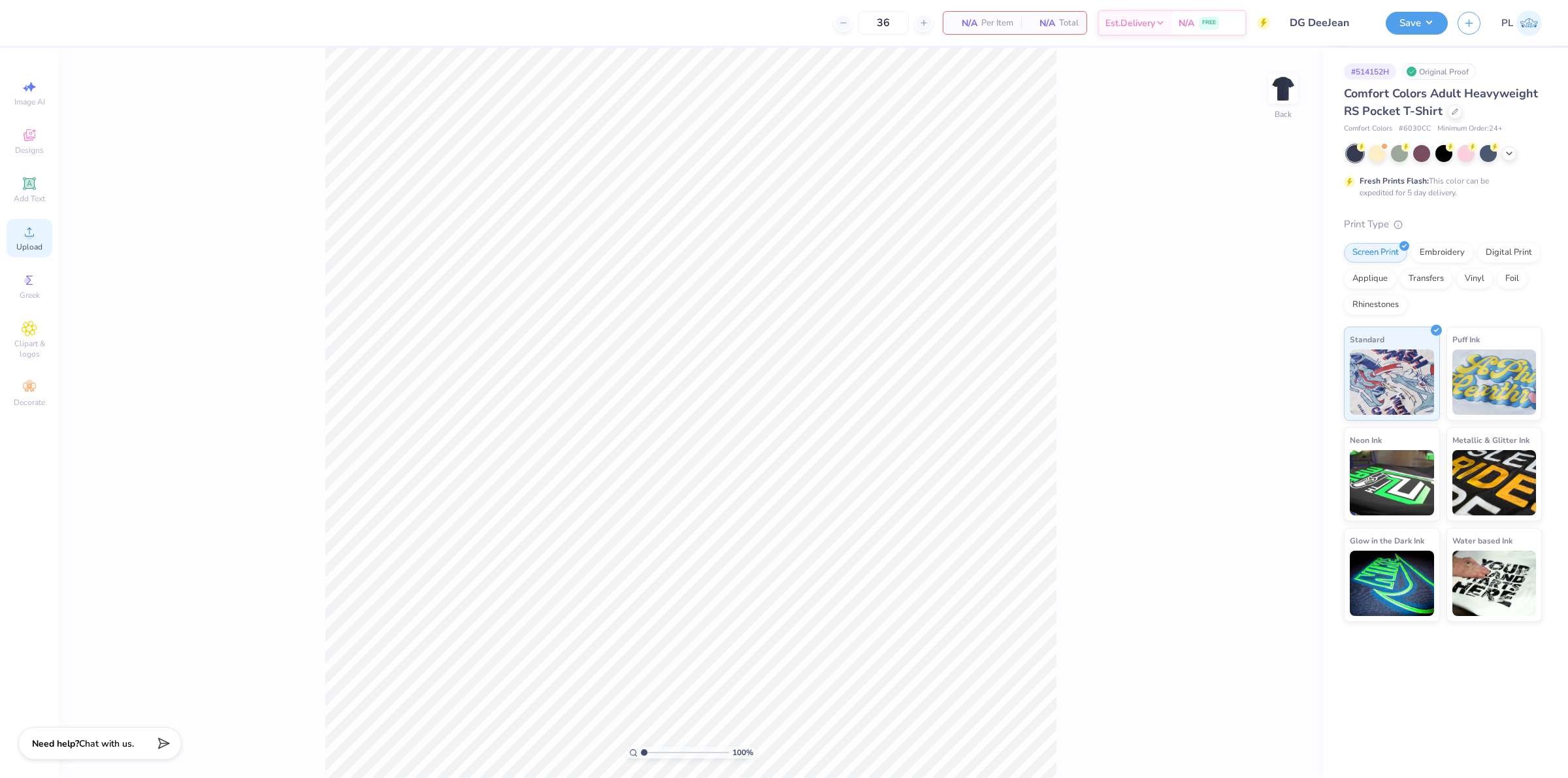
click at [28, 233] on circle at bounding box center [29, 236] width 7 height 7
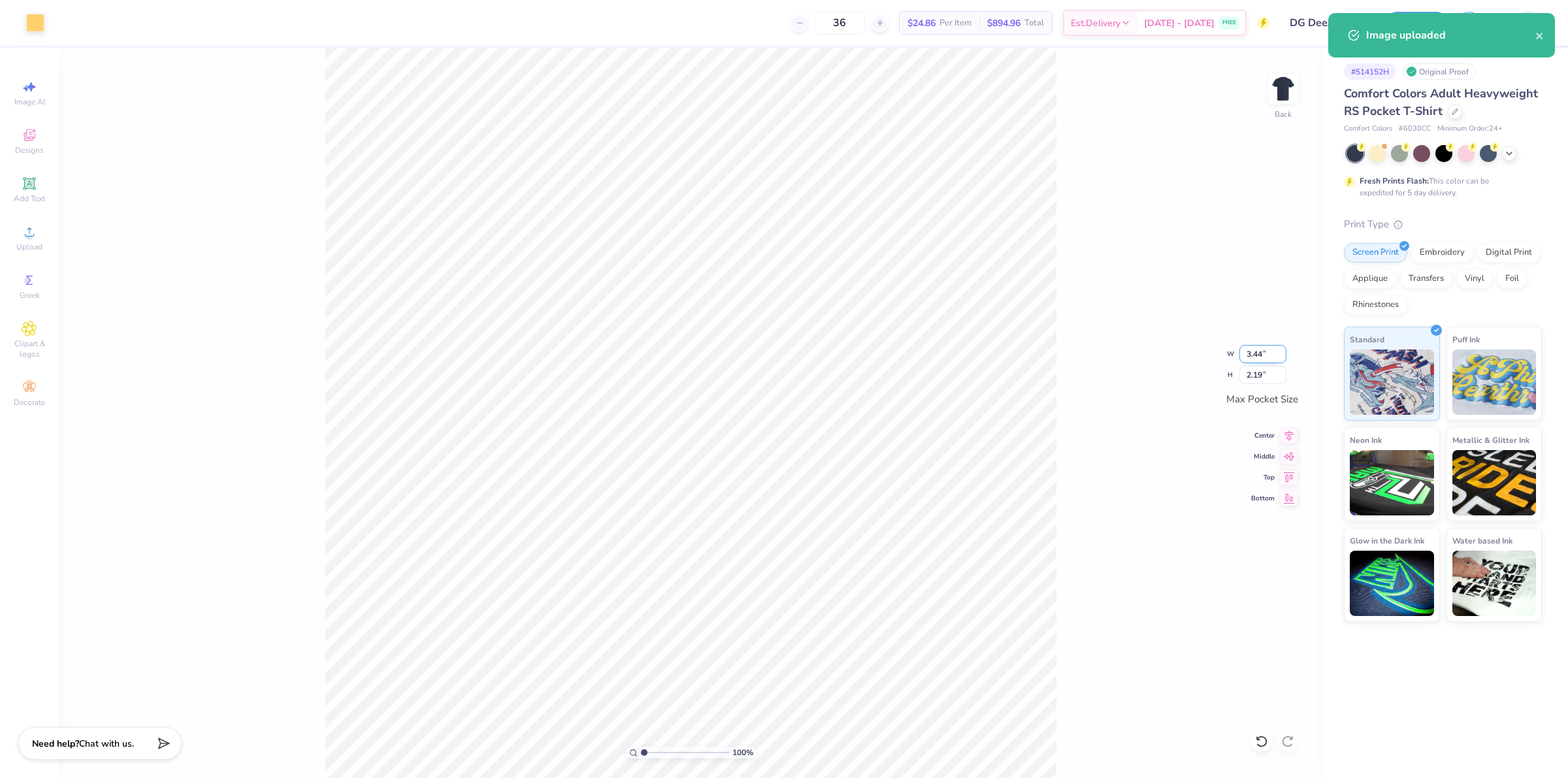
drag, startPoint x: 1244, startPoint y: 360, endPoint x: 1269, endPoint y: 360, distance: 25.0
click at [1269, 360] on input "3.44" at bounding box center [1263, 354] width 47 height 19
type input "3.50"
type input "2.23"
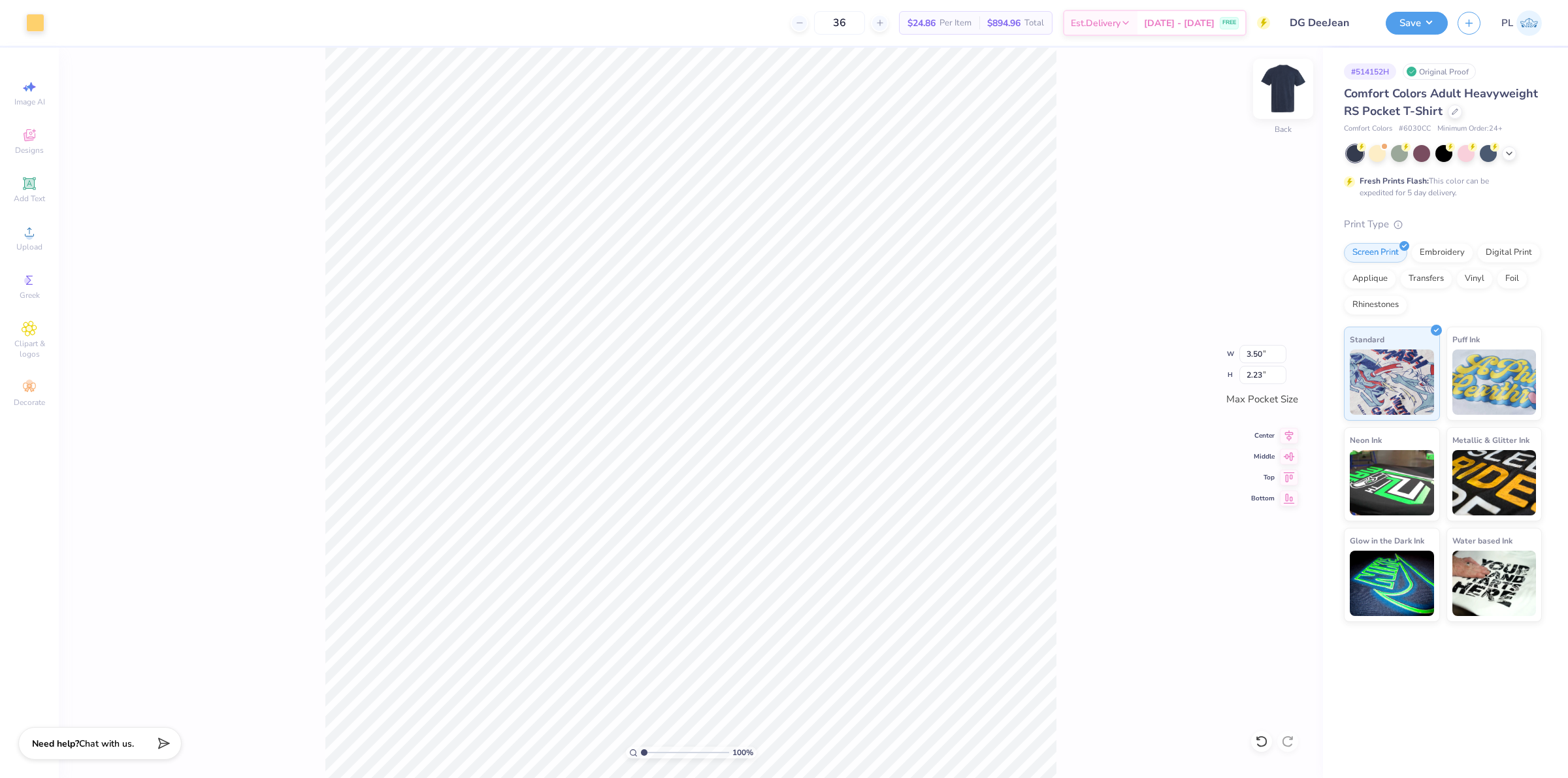
click at [1280, 93] on img at bounding box center [1283, 89] width 52 height 52
click at [27, 231] on icon at bounding box center [29, 232] width 16 height 16
click at [31, 239] on circle at bounding box center [29, 236] width 7 height 7
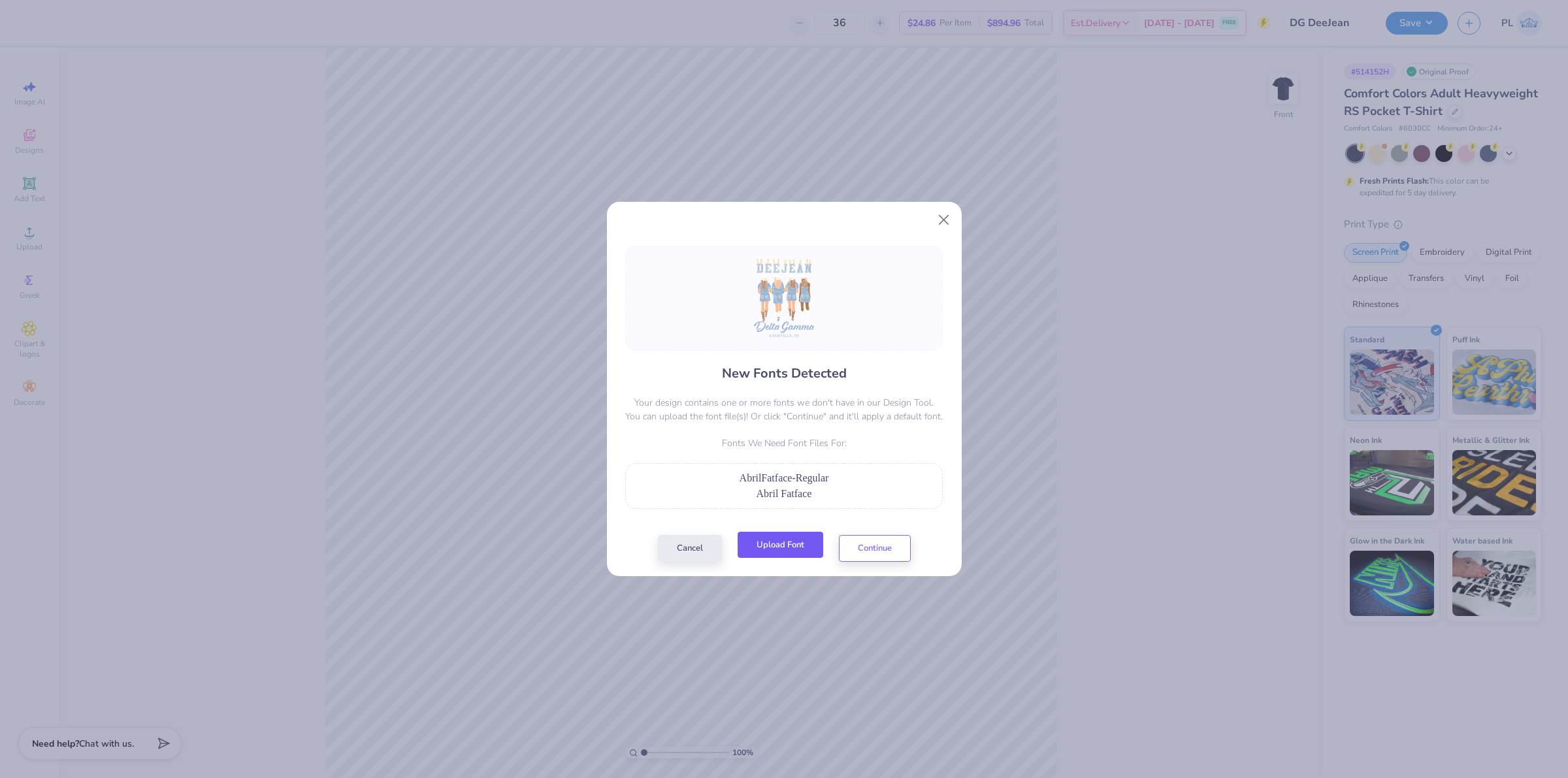
click at [764, 540] on button "Upload Font" at bounding box center [781, 545] width 86 height 27
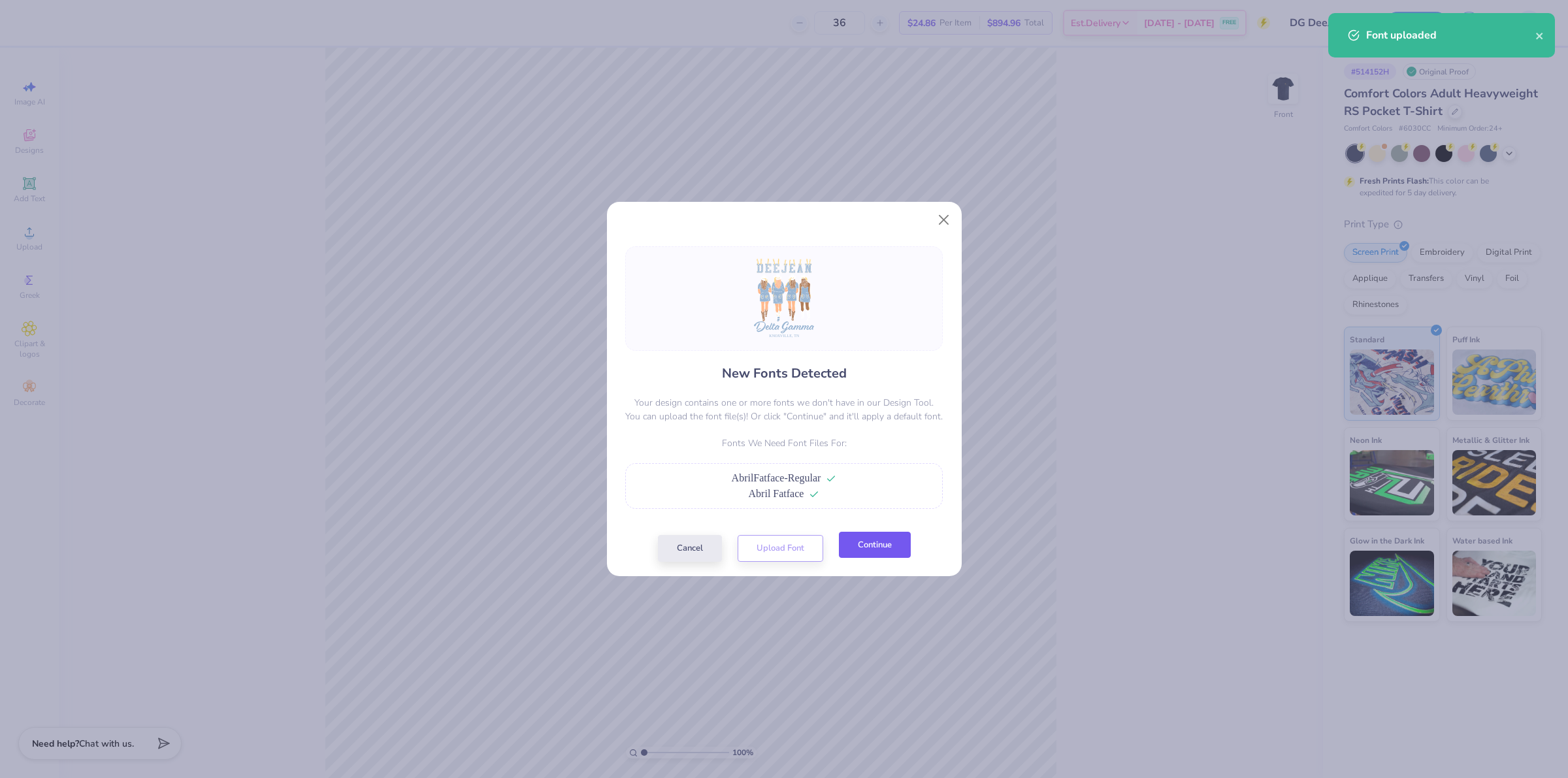
click at [874, 545] on button "Continue" at bounding box center [874, 545] width 72 height 27
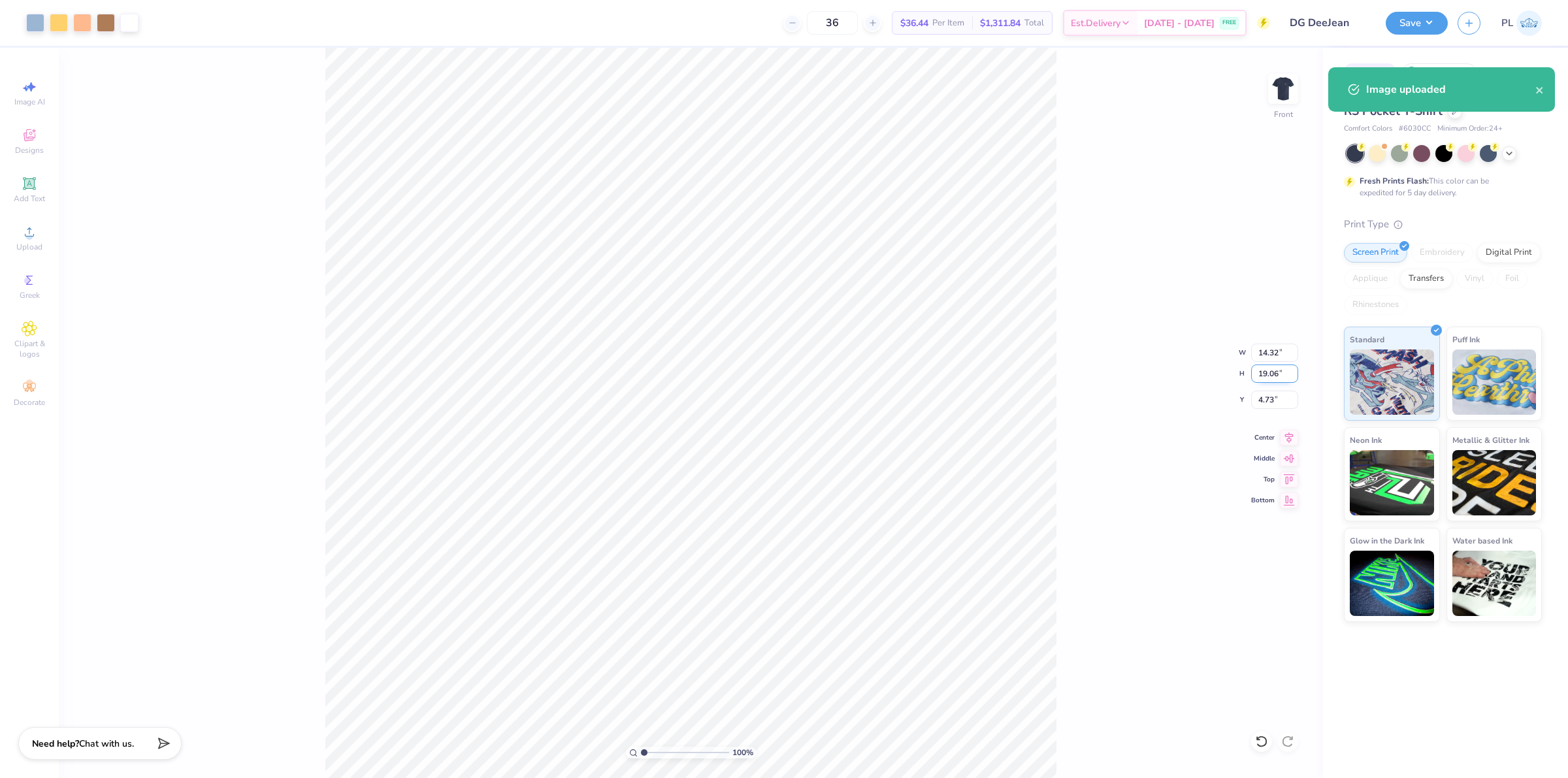
drag, startPoint x: 1255, startPoint y: 375, endPoint x: 1281, endPoint y: 375, distance: 26.0
click at [1281, 375] on input "19.06" at bounding box center [1274, 374] width 47 height 19
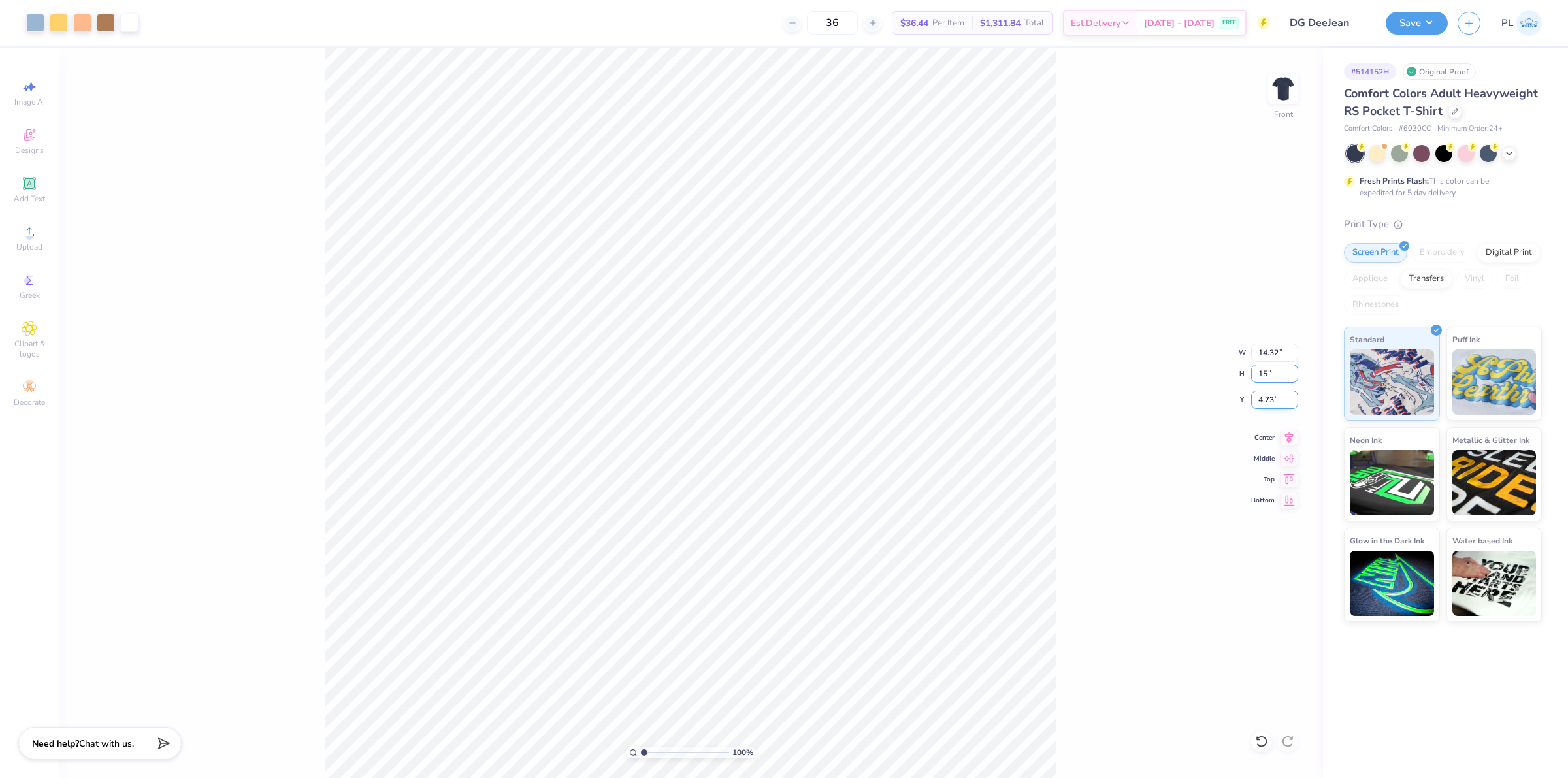
type input "15"
click at [1263, 406] on input "4.73" at bounding box center [1274, 400] width 47 height 19
type input "11.27"
type input "15.00"
drag, startPoint x: 1264, startPoint y: 400, endPoint x: 1275, endPoint y: 399, distance: 11.0
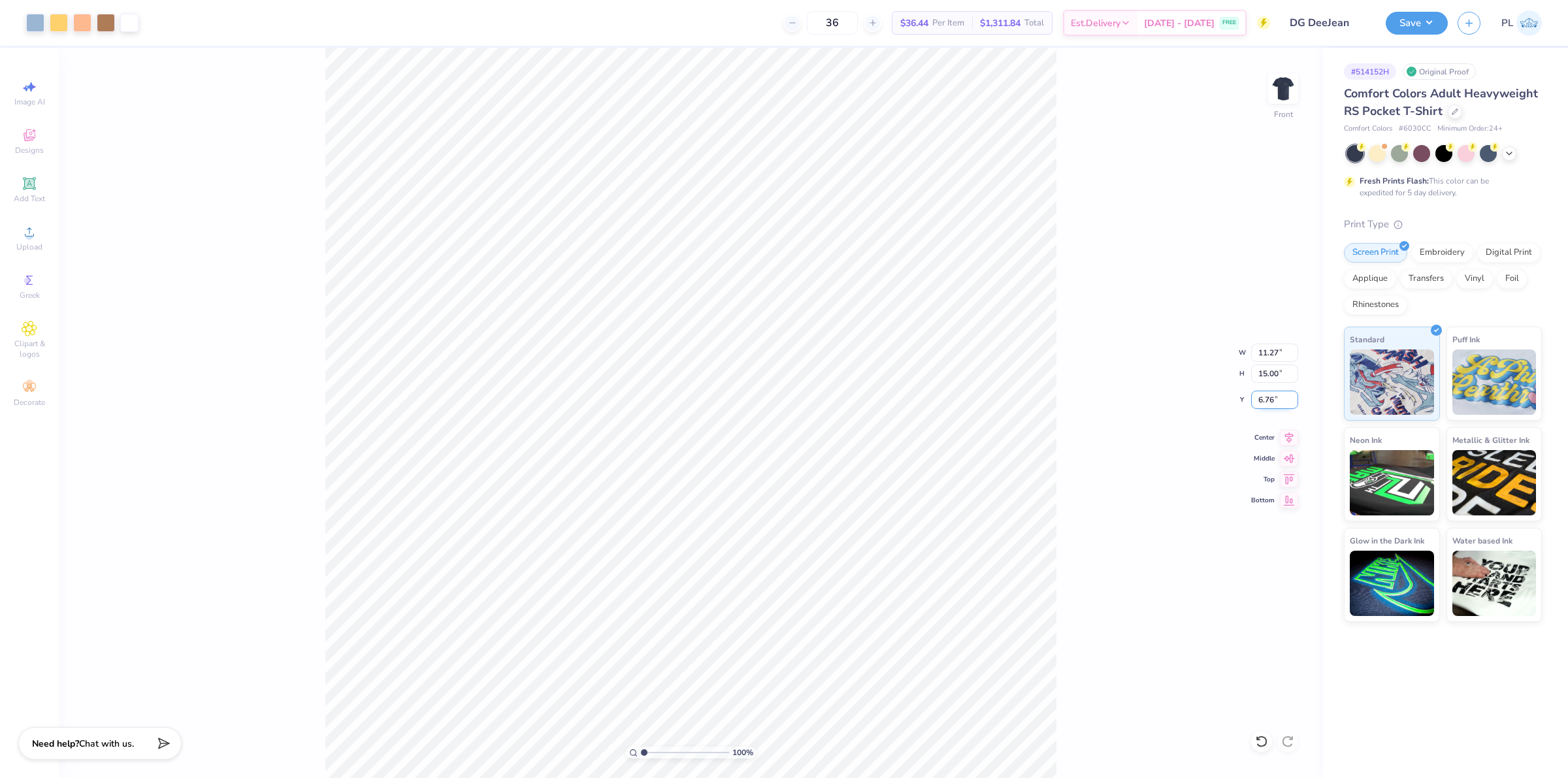
click at [1277, 399] on input "6.76" at bounding box center [1274, 400] width 47 height 19
type input "2.50"
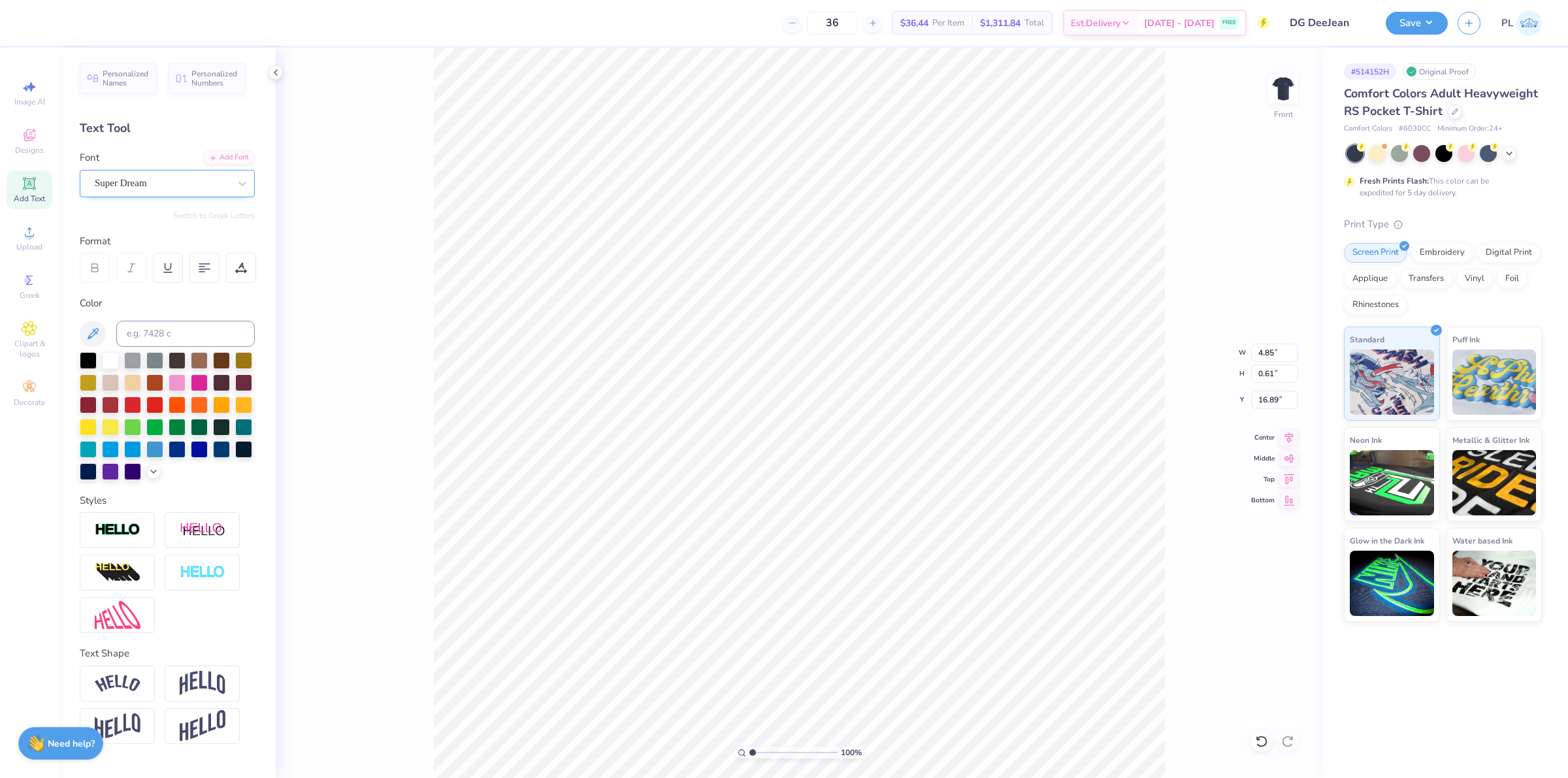
click at [146, 184] on div "Super Dream" at bounding box center [162, 183] width 137 height 21
click at [145, 290] on span "Abril Fatface" at bounding box center [121, 286] width 49 height 14
type input "abri"
type input "5.23"
type input "0.62"
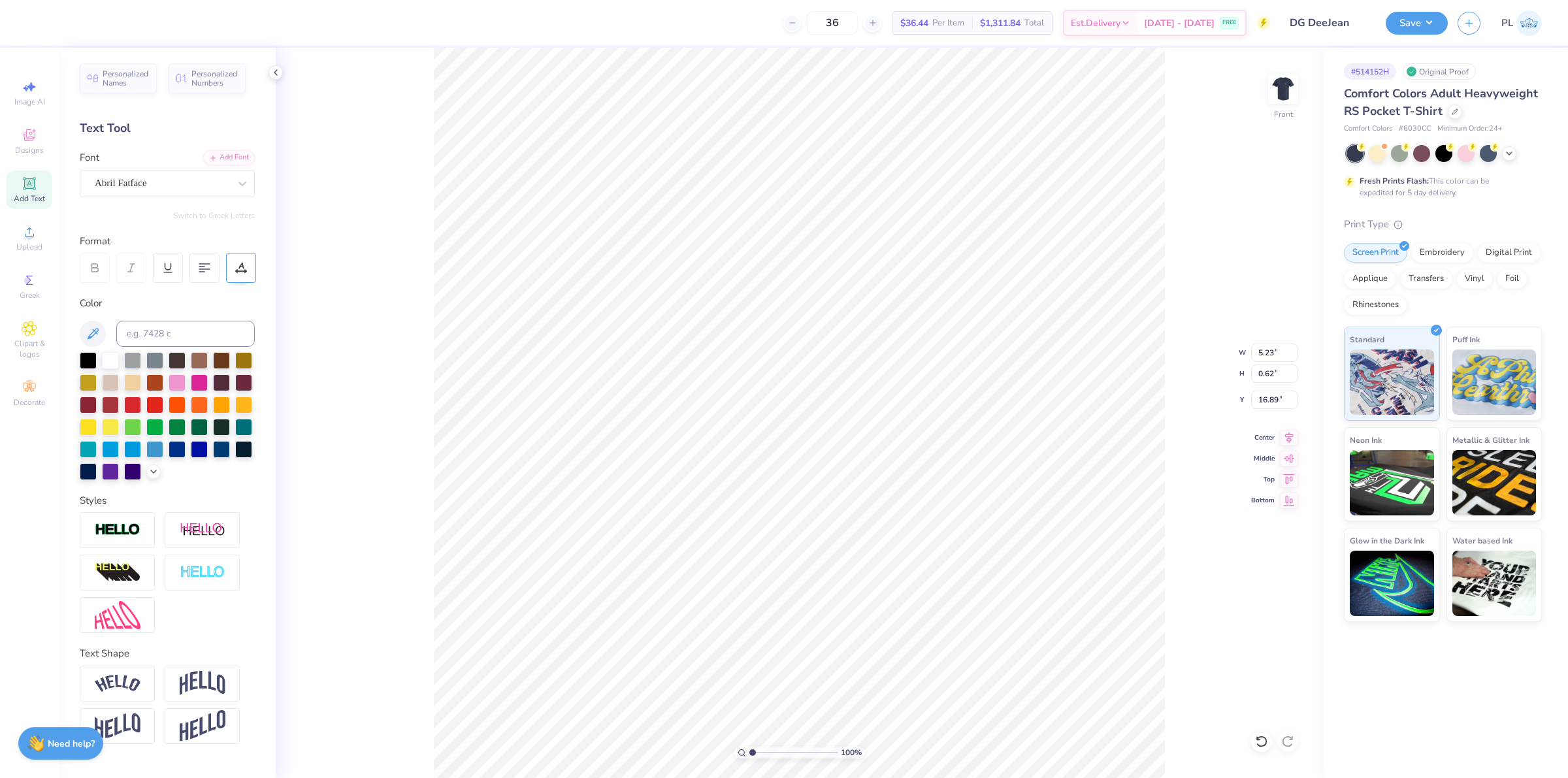
click at [238, 265] on icon at bounding box center [241, 267] width 12 height 12
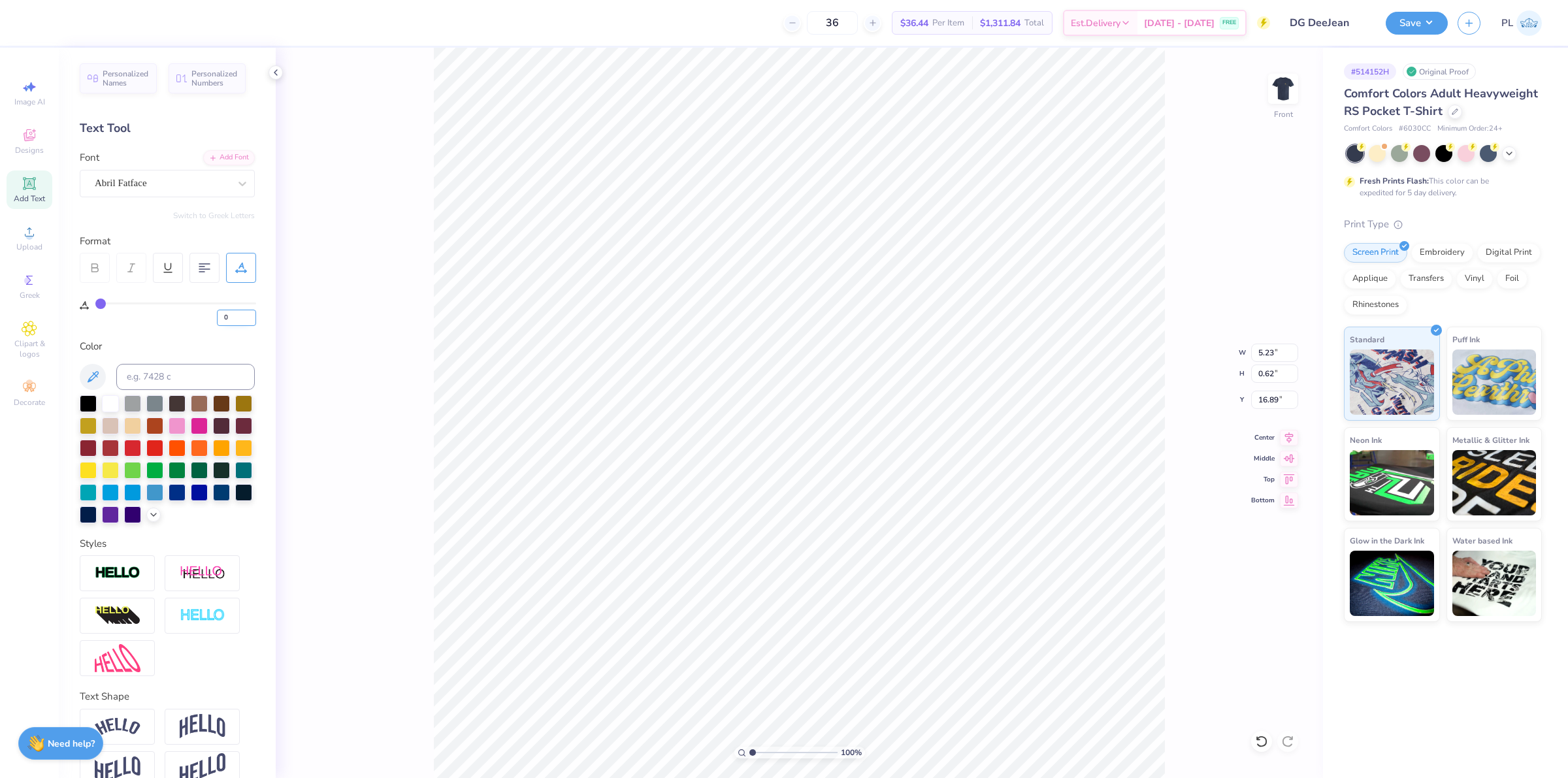
click at [248, 320] on input "0" at bounding box center [236, 318] width 39 height 16
click at [231, 325] on input "0" at bounding box center [236, 318] width 39 height 16
type input "5"
type input "5.66"
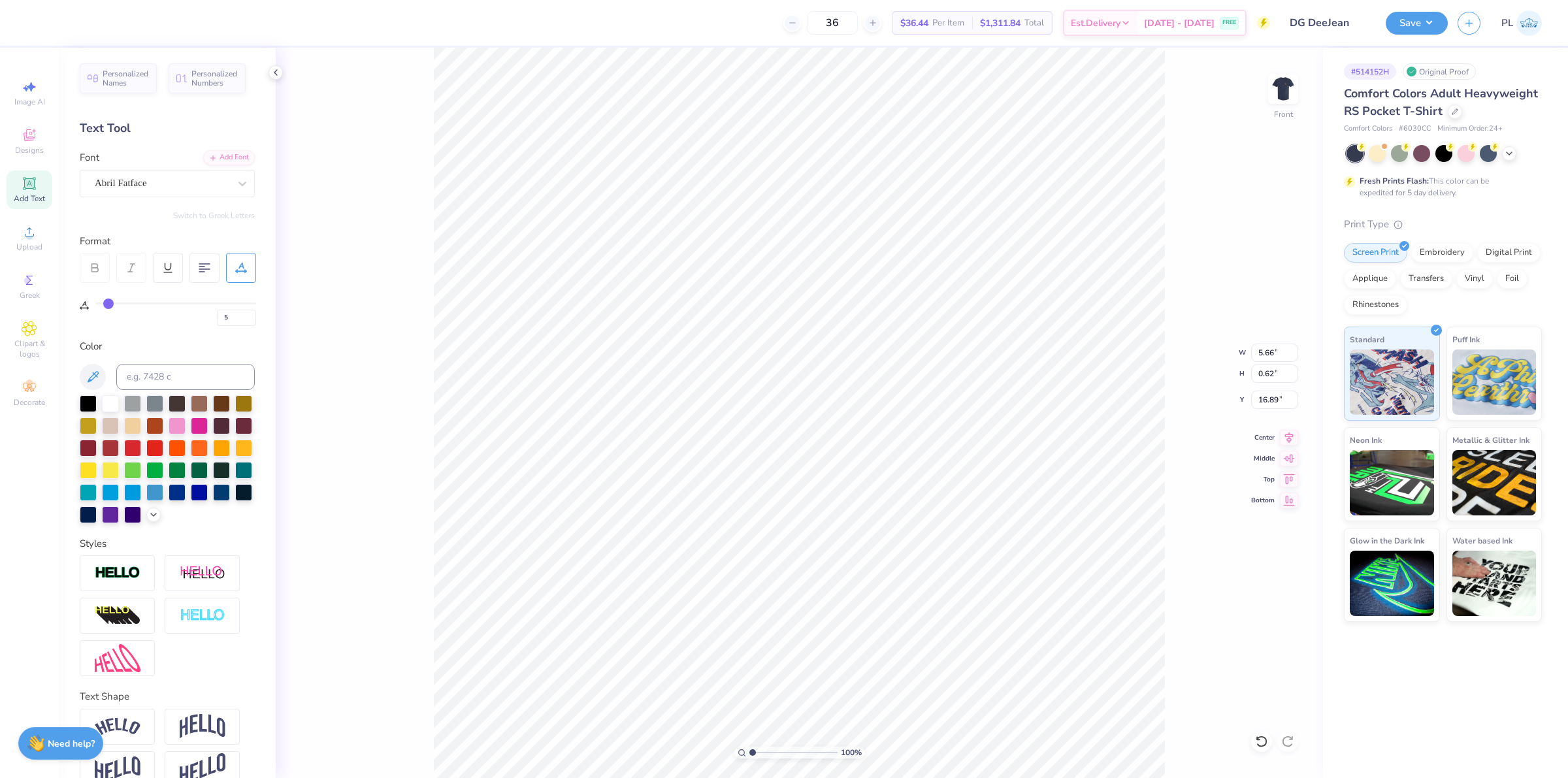
type input "11.27"
type input "2.25"
type input "14.39"
type input "10.31"
type input "11.88"
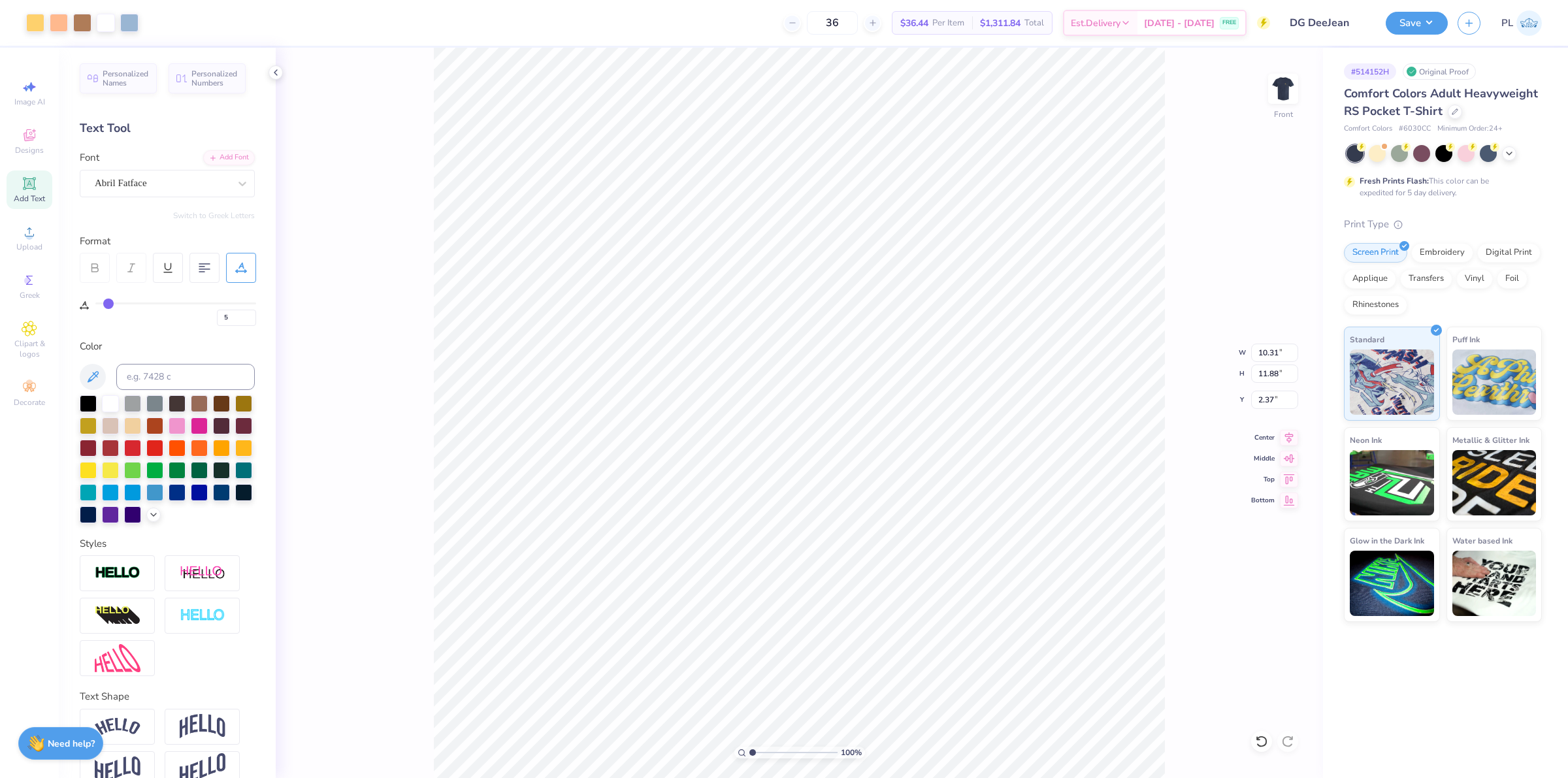
type input "2.50"
click at [1413, 23] on button "Save" at bounding box center [1417, 21] width 62 height 22
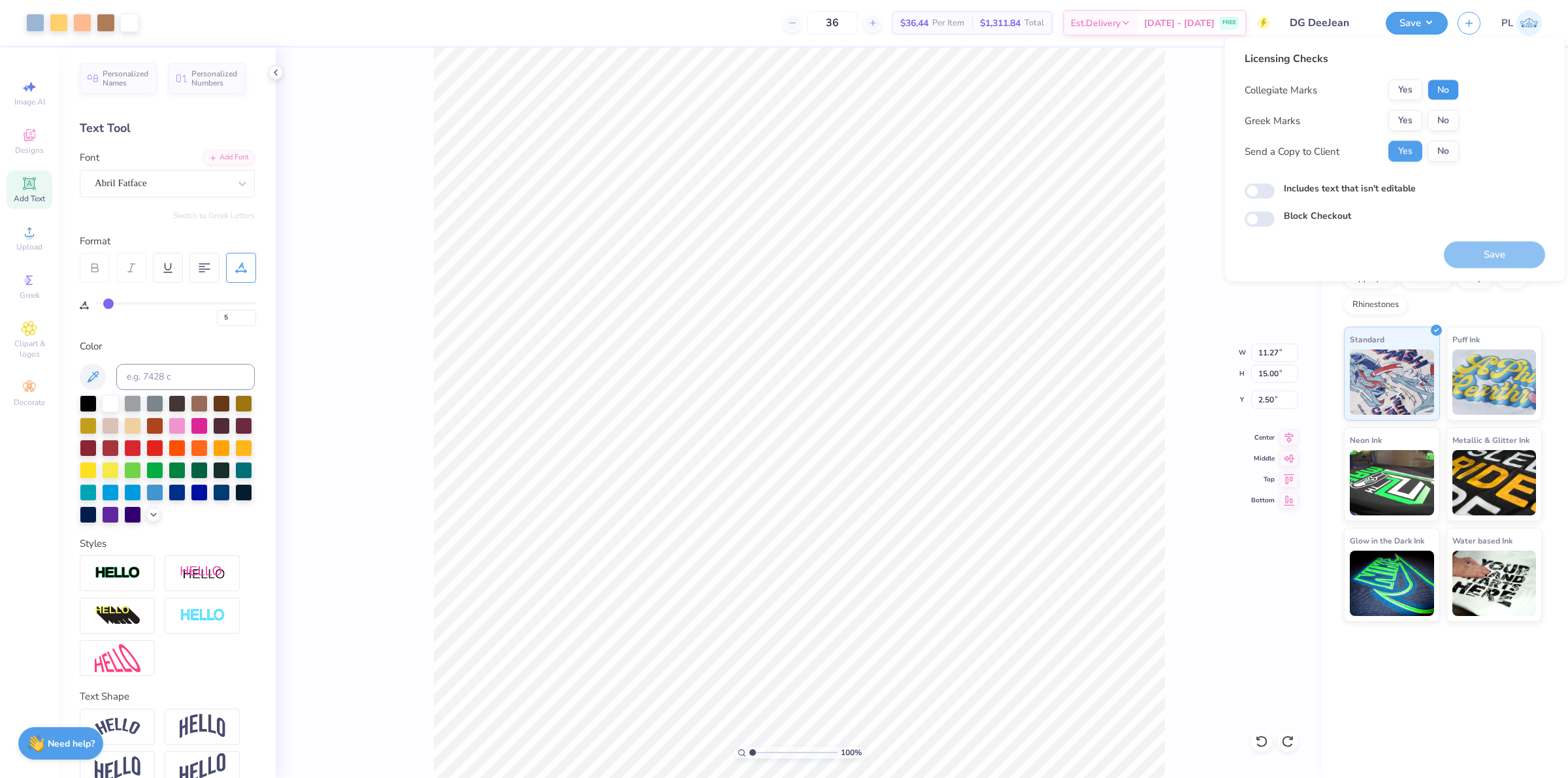
click at [1441, 89] on button "No" at bounding box center [1443, 90] width 32 height 21
click at [1411, 122] on button "Yes" at bounding box center [1405, 120] width 34 height 21
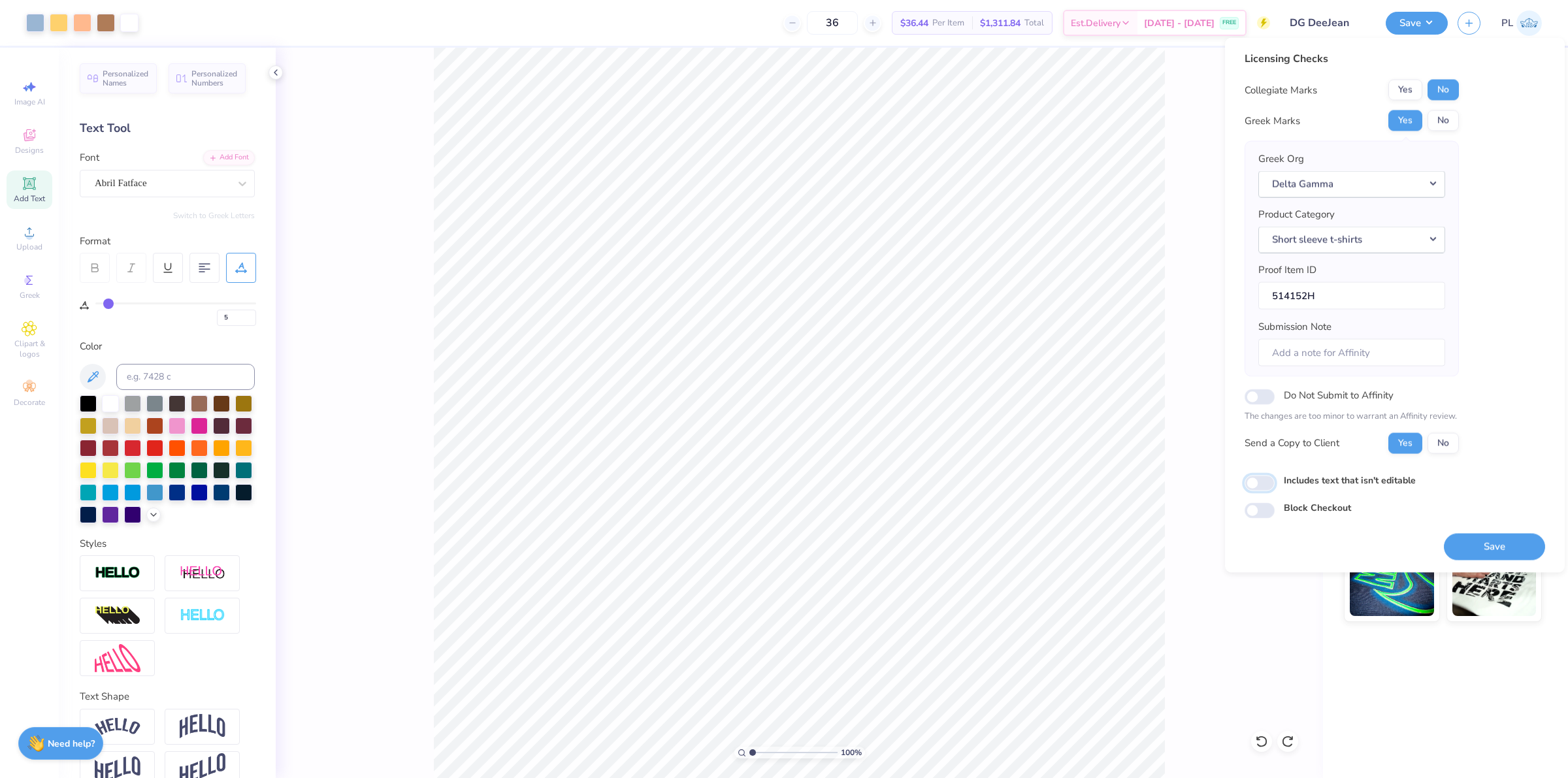
click at [1267, 482] on input "Includes text that isn't editable" at bounding box center [1259, 483] width 30 height 16
checkbox input "true"
click at [1450, 547] on button "Save" at bounding box center [1494, 546] width 101 height 27
